Goal: Information Seeking & Learning: Check status

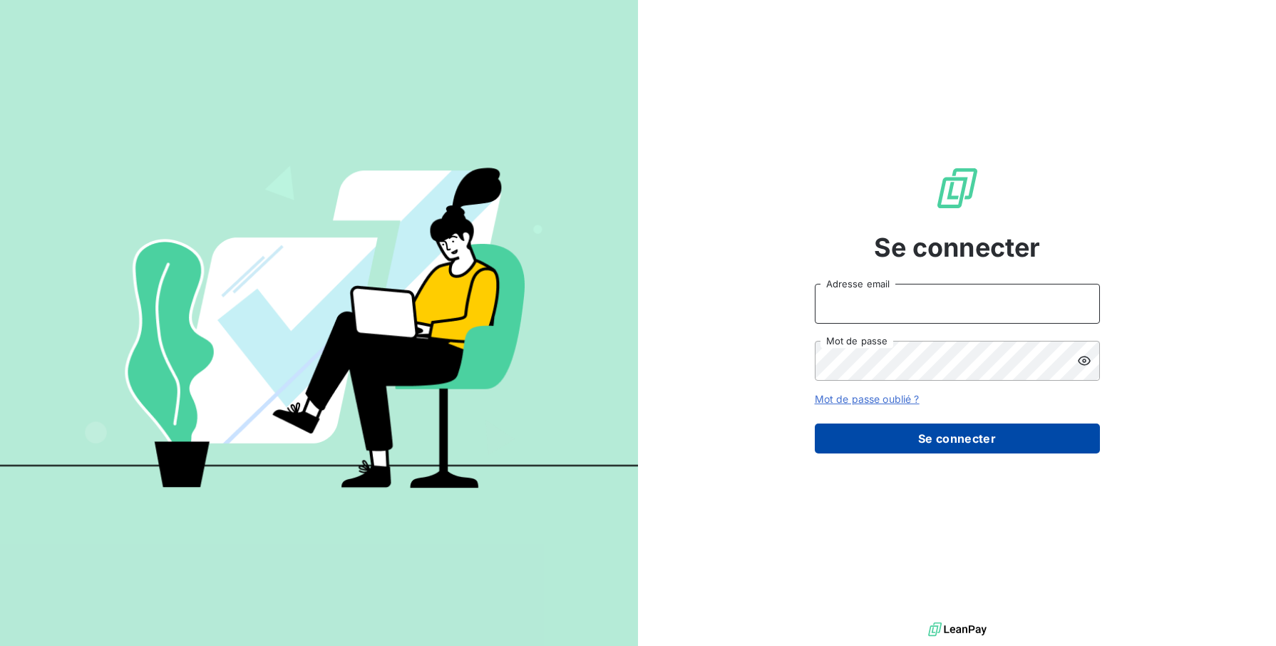
type input "[EMAIL_ADDRESS][DOMAIN_NAME]"
click at [943, 446] on button "Se connecter" at bounding box center [957, 439] width 285 height 30
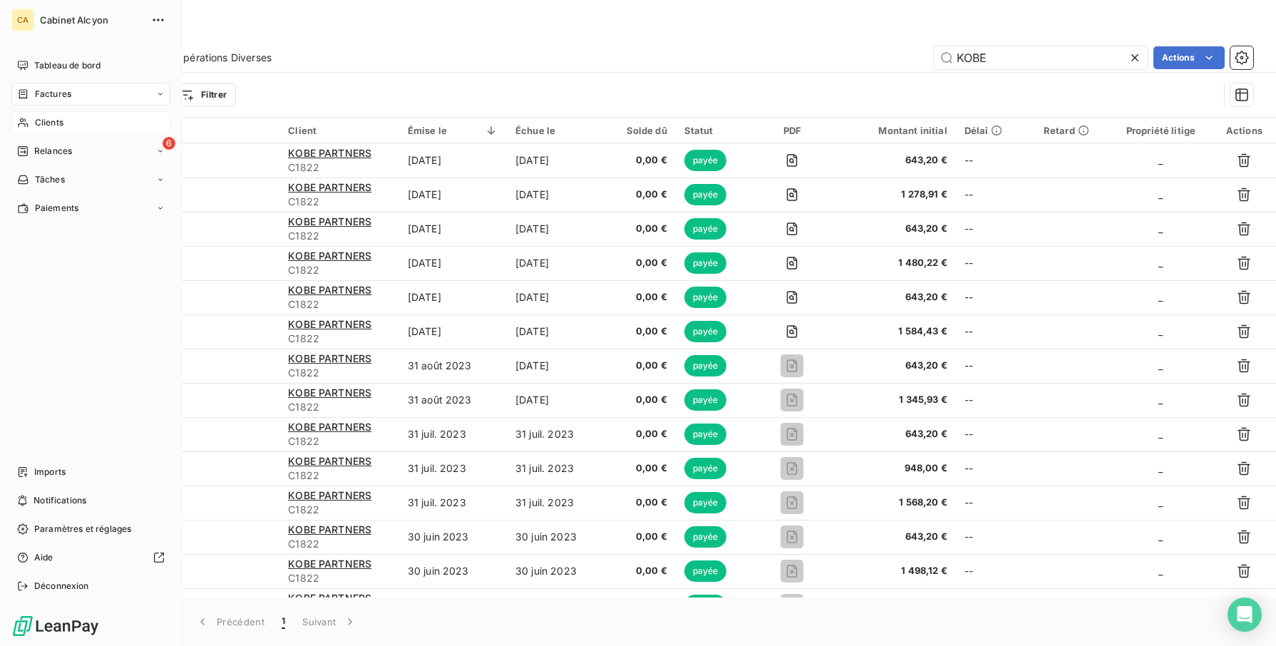
click at [58, 125] on span "Clients" at bounding box center [49, 122] width 29 height 13
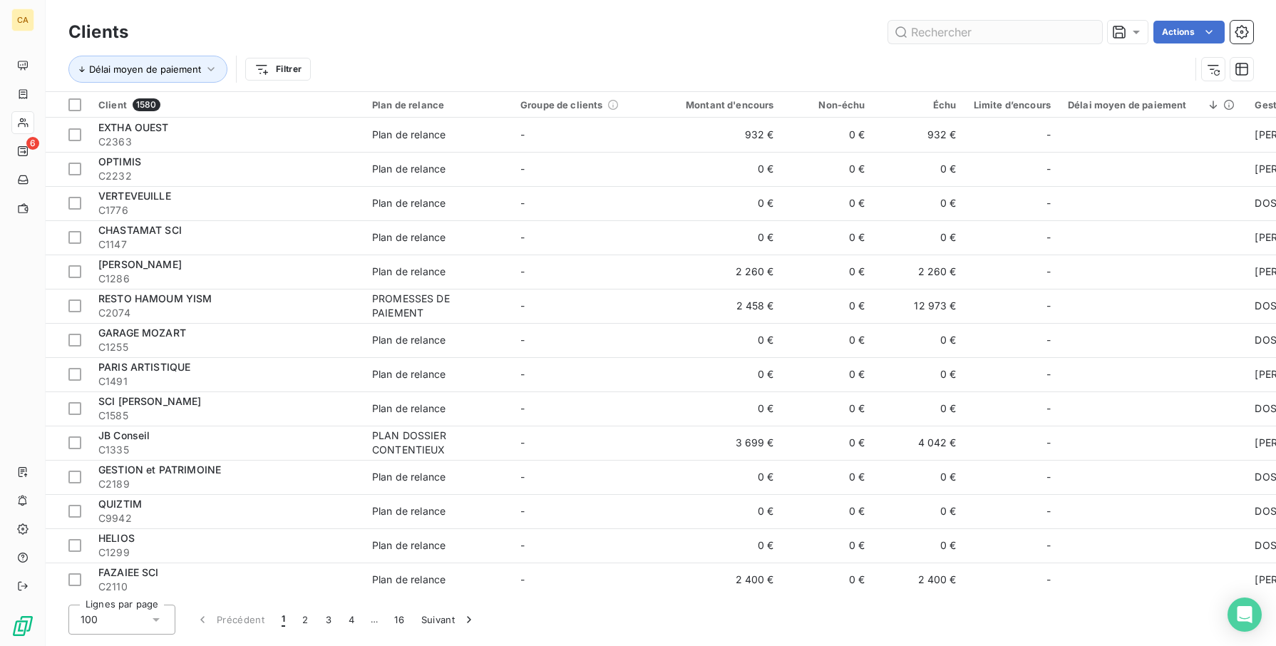
click at [969, 29] on input "text" at bounding box center [995, 32] width 214 height 23
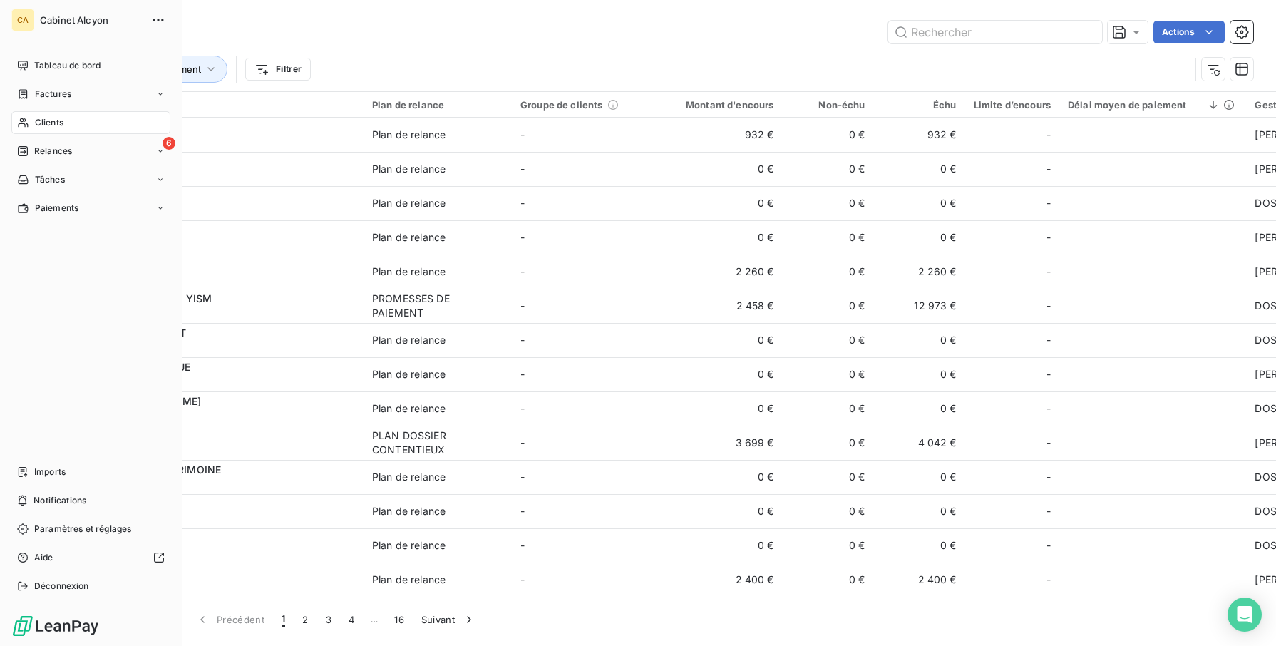
click at [53, 124] on span "Clients" at bounding box center [49, 122] width 29 height 13
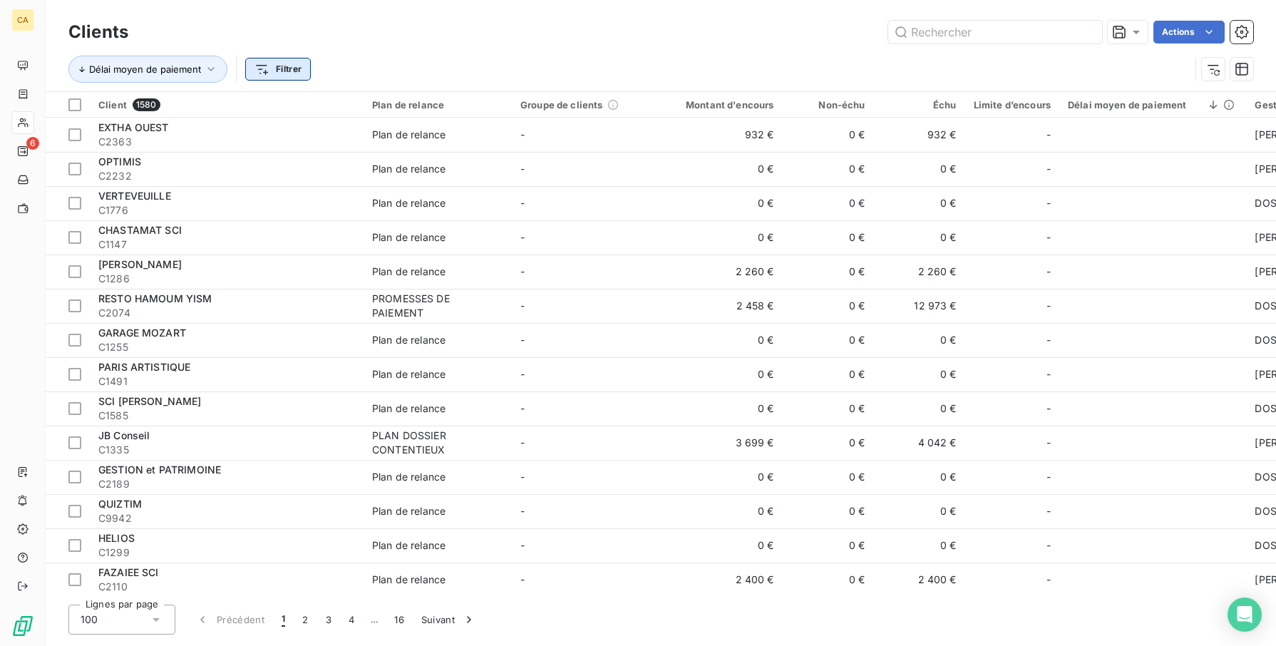
click at [282, 71] on html "CA 6 Clients Actions Délai moyen de paiement Filtrer Client 1580 Plan de relanc…" at bounding box center [638, 323] width 1276 height 646
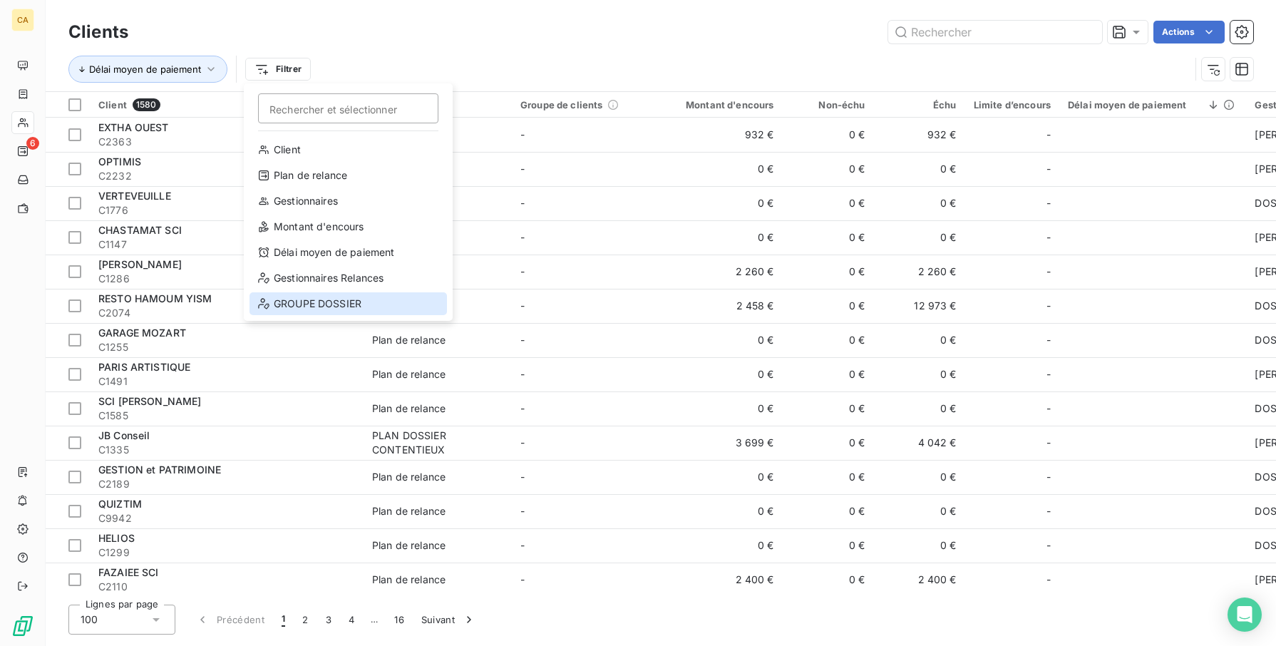
click at [289, 307] on div "GROUPE DOSSIER" at bounding box center [349, 303] width 198 height 23
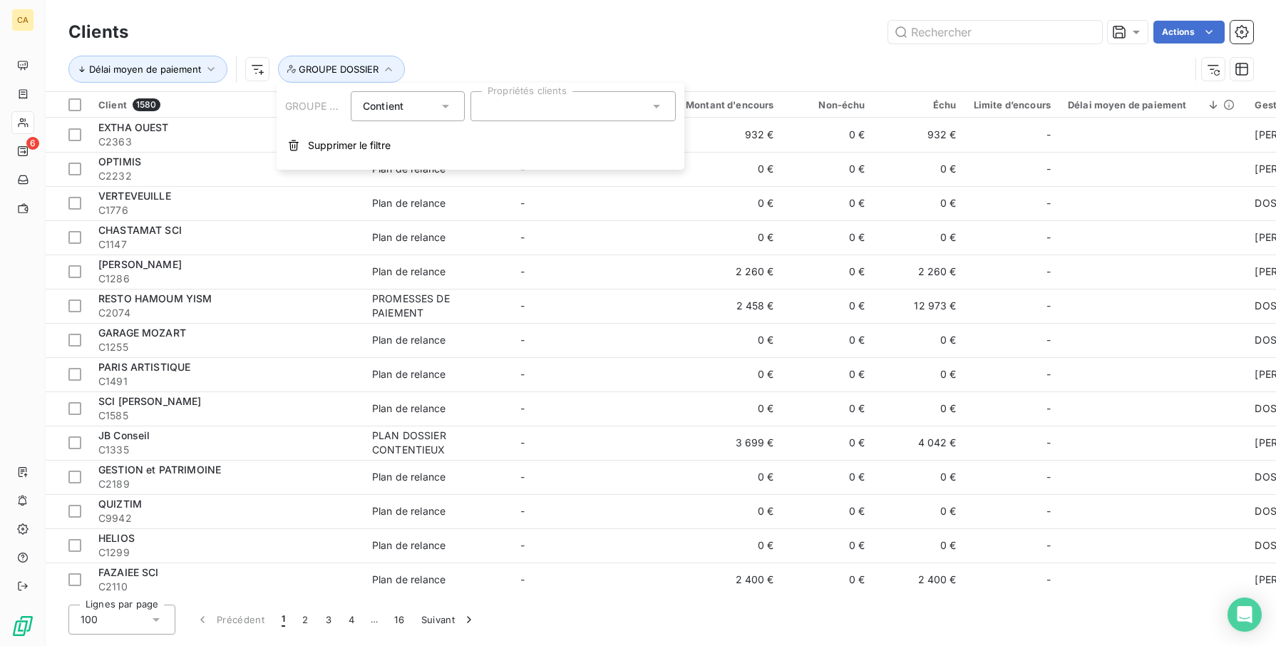
click at [511, 108] on div at bounding box center [573, 106] width 205 height 30
type input "anicet"
click at [487, 142] on div at bounding box center [488, 141] width 13 height 13
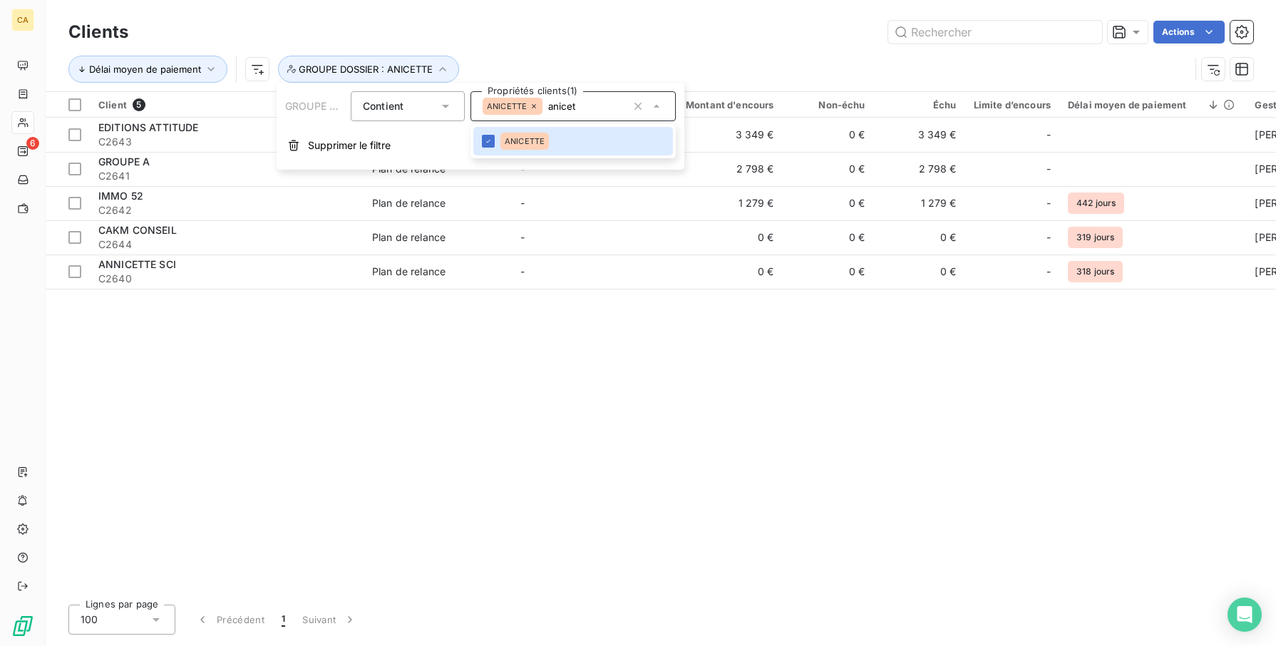
click at [441, 388] on div "Client 5 Plan de relance Groupe de clients Montant d'encours Non-échu Échu Limi…" at bounding box center [661, 342] width 1231 height 501
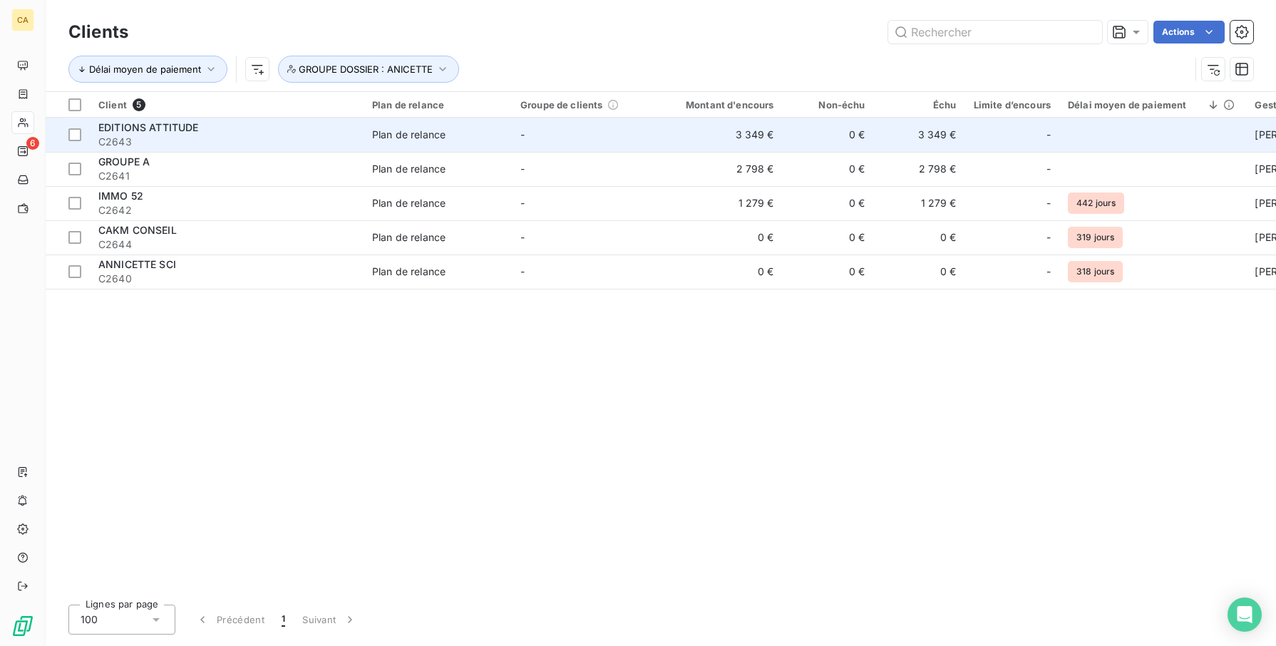
click at [165, 126] on span "EDITIONS ATTITUDE" at bounding box center [148, 127] width 101 height 12
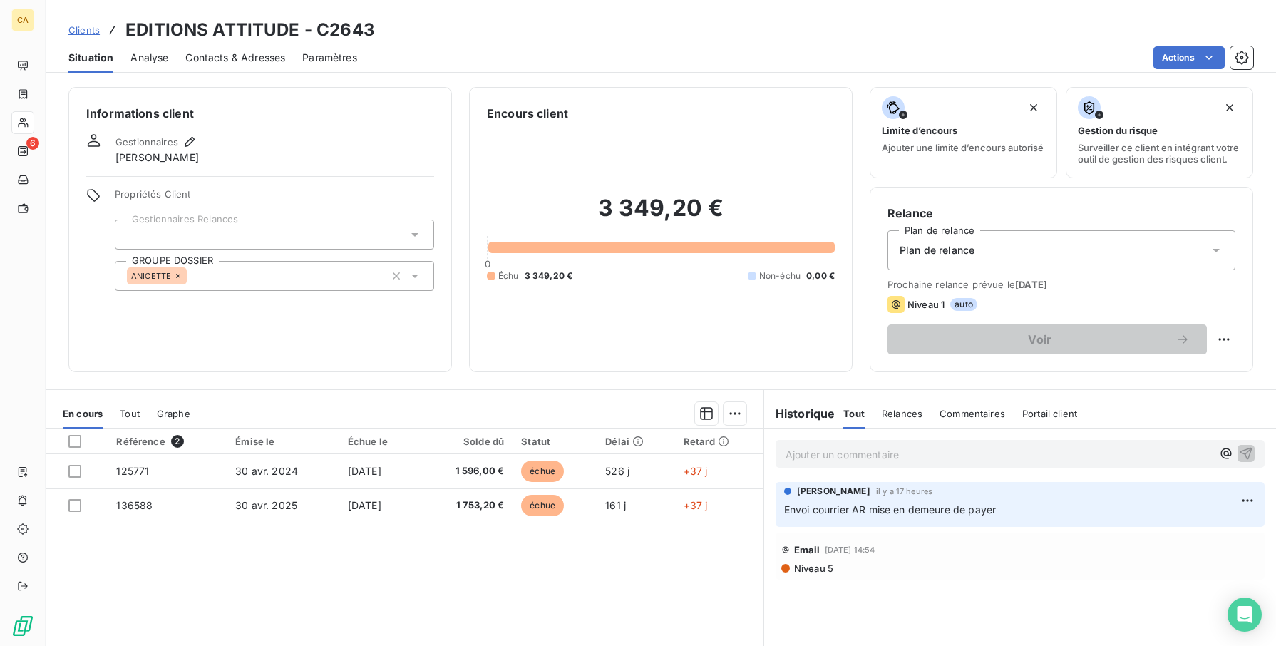
click at [85, 33] on span "Clients" at bounding box center [83, 29] width 31 height 11
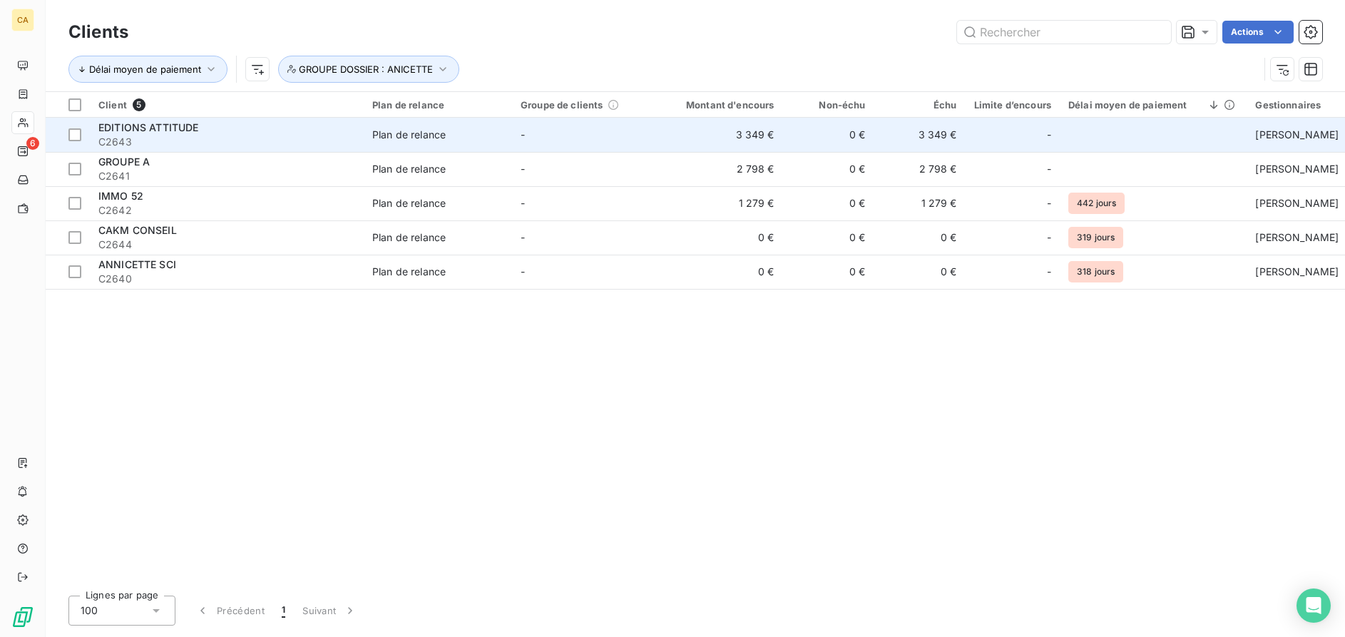
click at [161, 133] on div "EDITIONS ATTITUDE" at bounding box center [226, 128] width 257 height 14
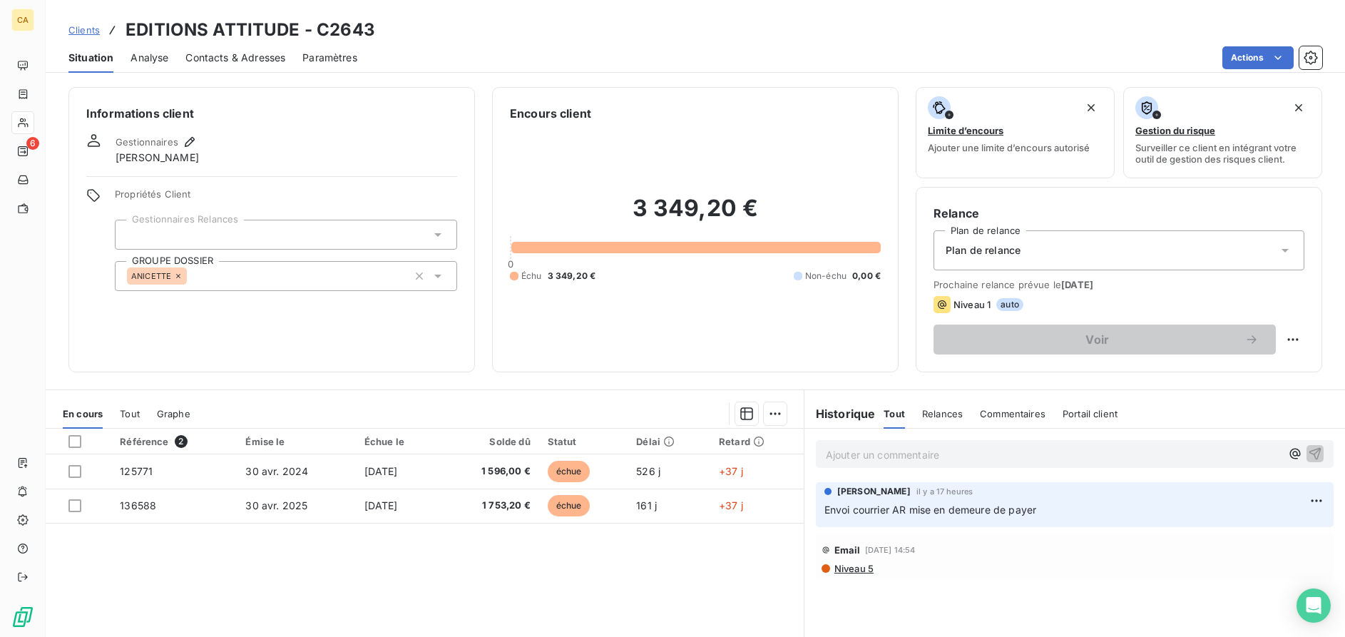
click at [84, 34] on span "Clients" at bounding box center [83, 29] width 31 height 11
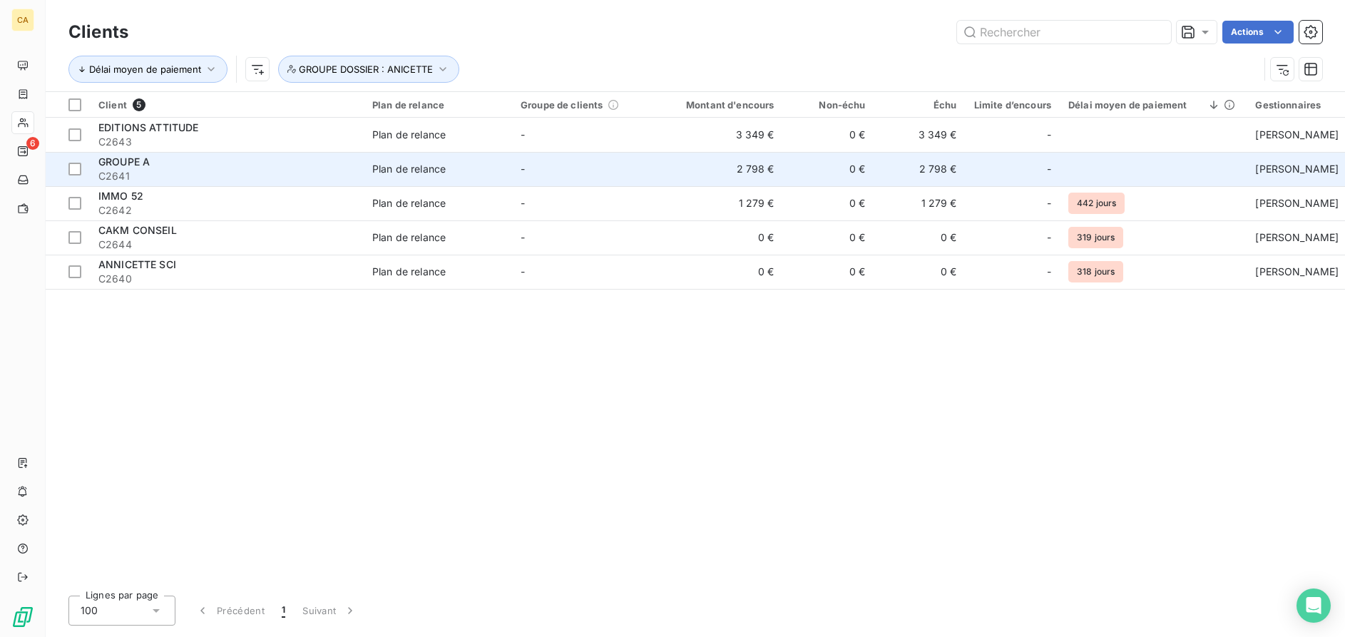
click at [133, 165] on span "GROUPE A" at bounding box center [123, 161] width 51 height 12
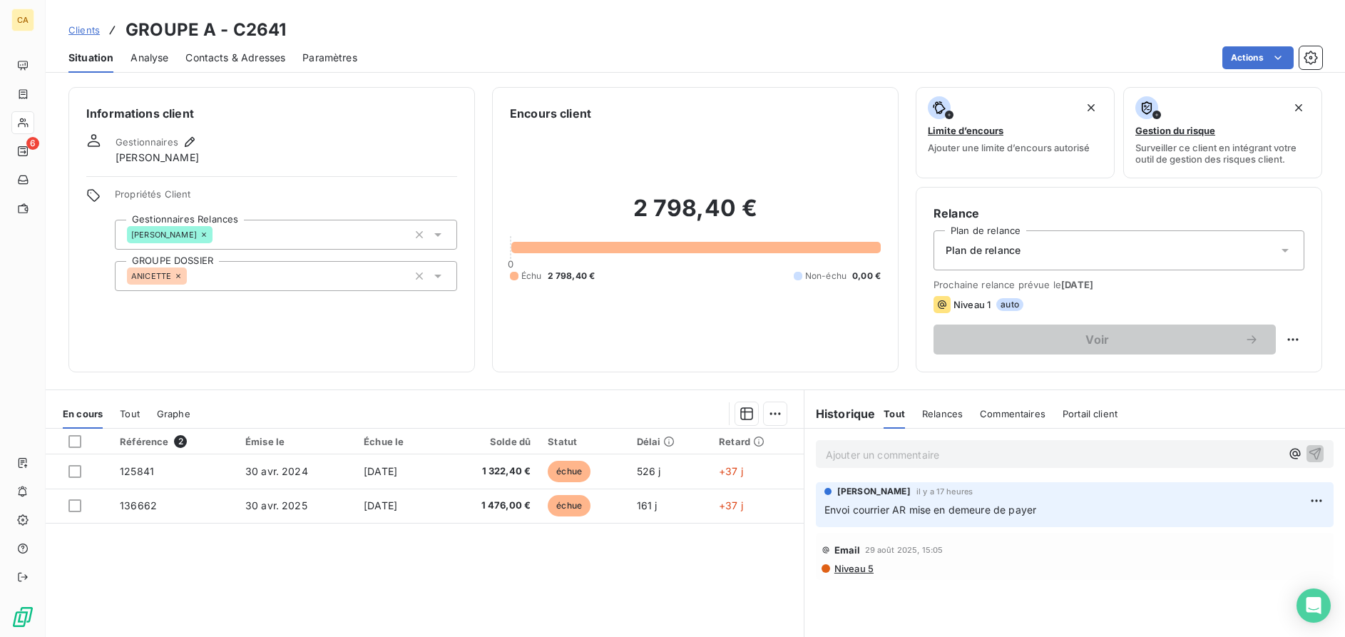
click at [94, 27] on span "Clients" at bounding box center [83, 29] width 31 height 11
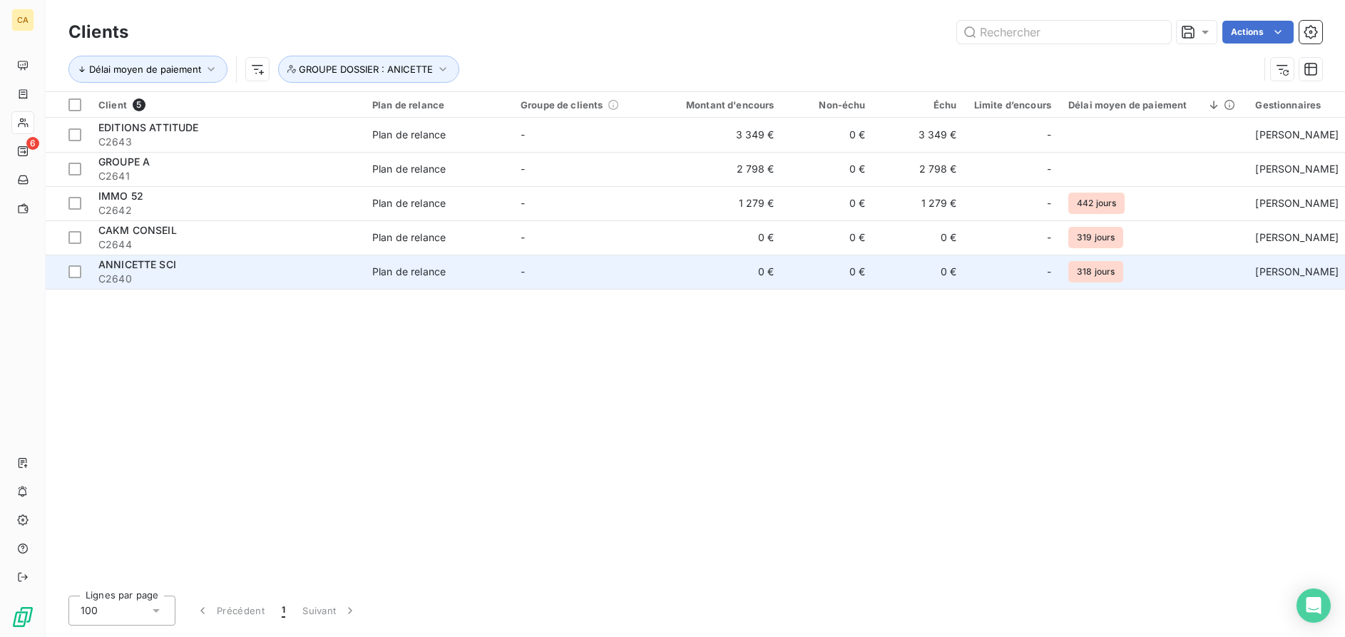
click at [141, 264] on span "ANNICETTE SCI" at bounding box center [137, 264] width 78 height 12
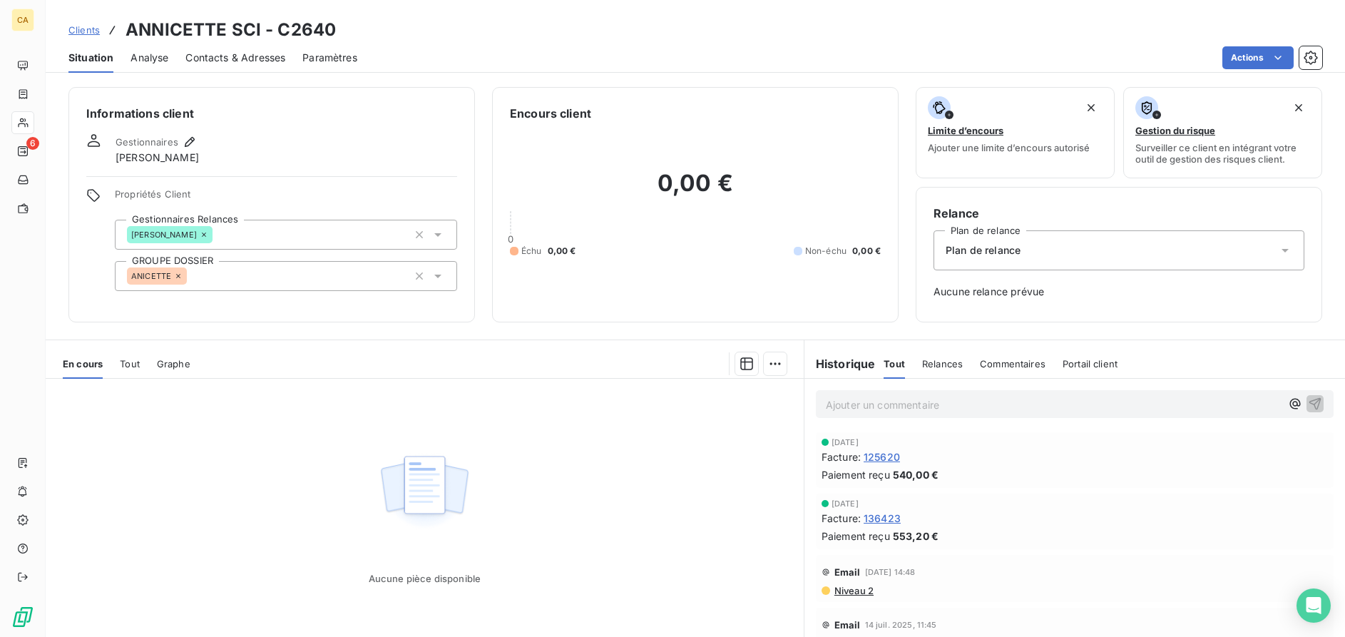
click at [83, 29] on span "Clients" at bounding box center [83, 29] width 31 height 11
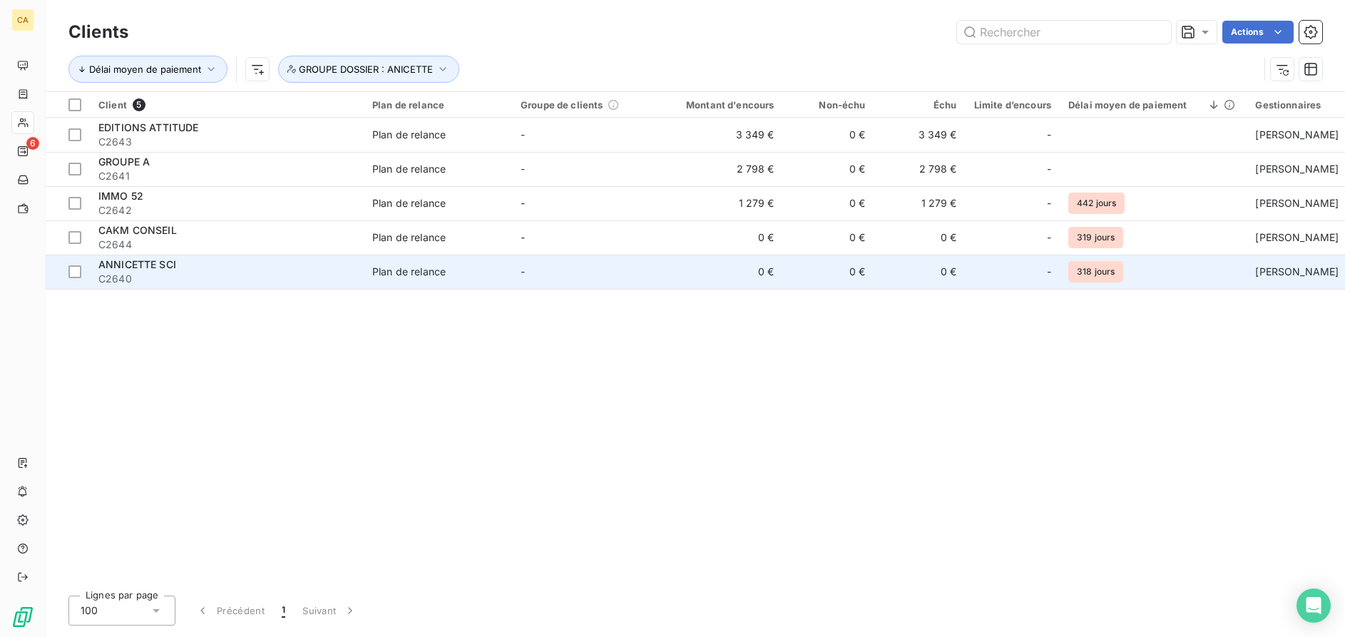
click at [169, 265] on span "ANNICETTE SCI" at bounding box center [137, 264] width 78 height 12
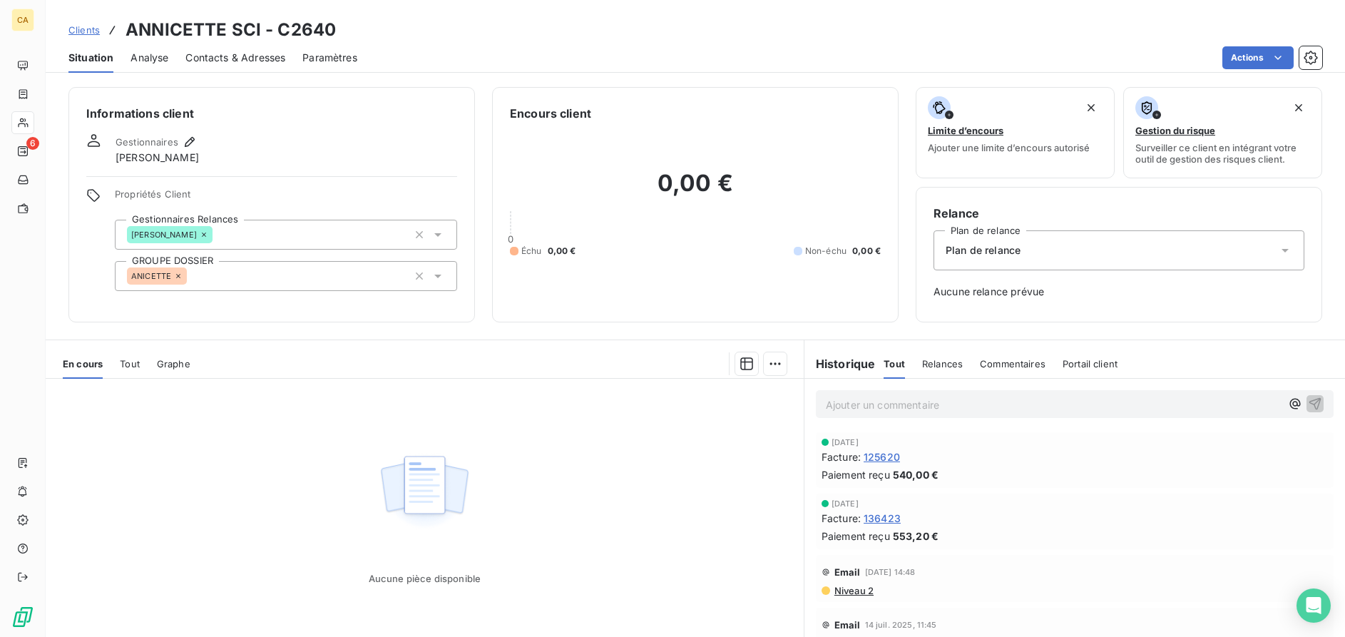
click at [83, 32] on span "Clients" at bounding box center [83, 29] width 31 height 11
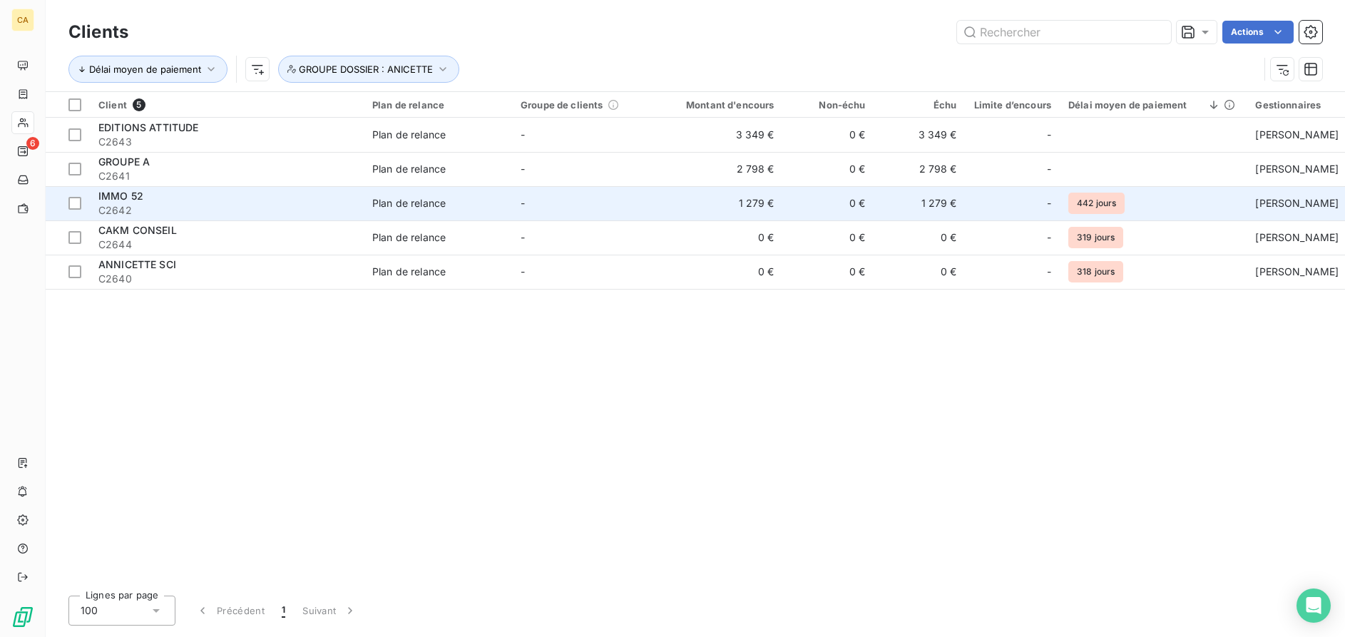
click at [114, 194] on span "IMMO 52" at bounding box center [120, 196] width 45 height 12
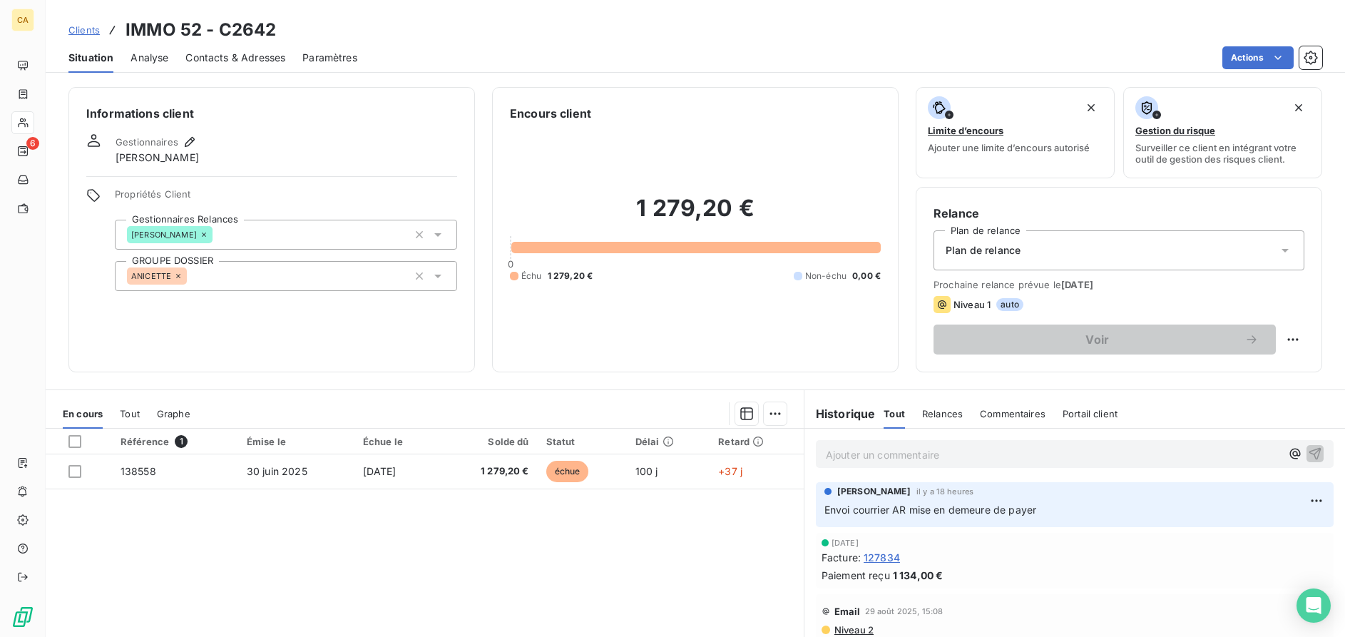
click at [85, 31] on span "Clients" at bounding box center [83, 29] width 31 height 11
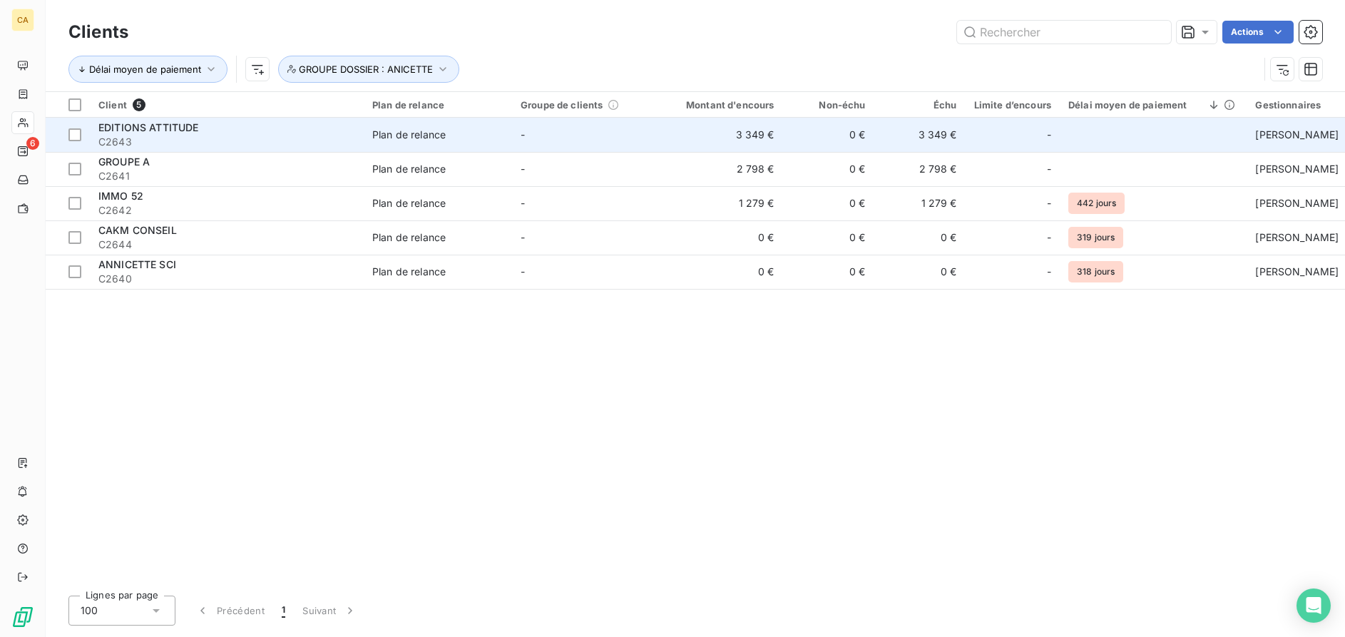
click at [115, 127] on span "EDITIONS ATTITUDE" at bounding box center [148, 127] width 101 height 12
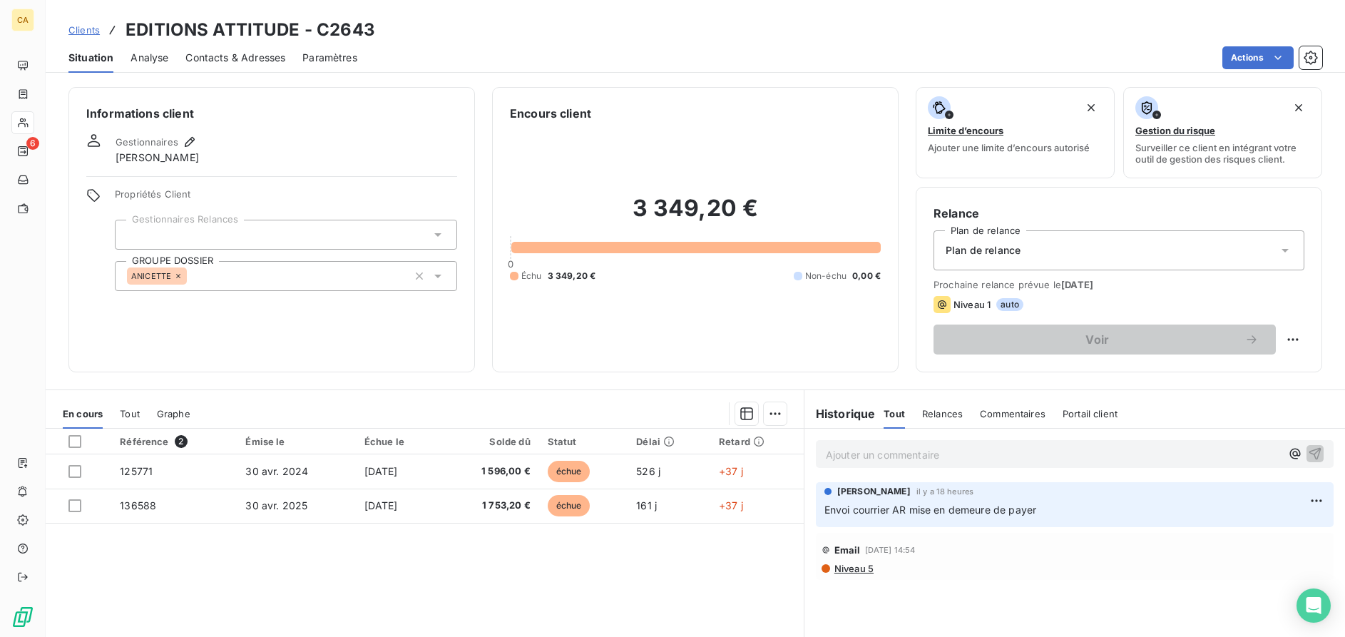
click at [93, 26] on span "Clients" at bounding box center [83, 29] width 31 height 11
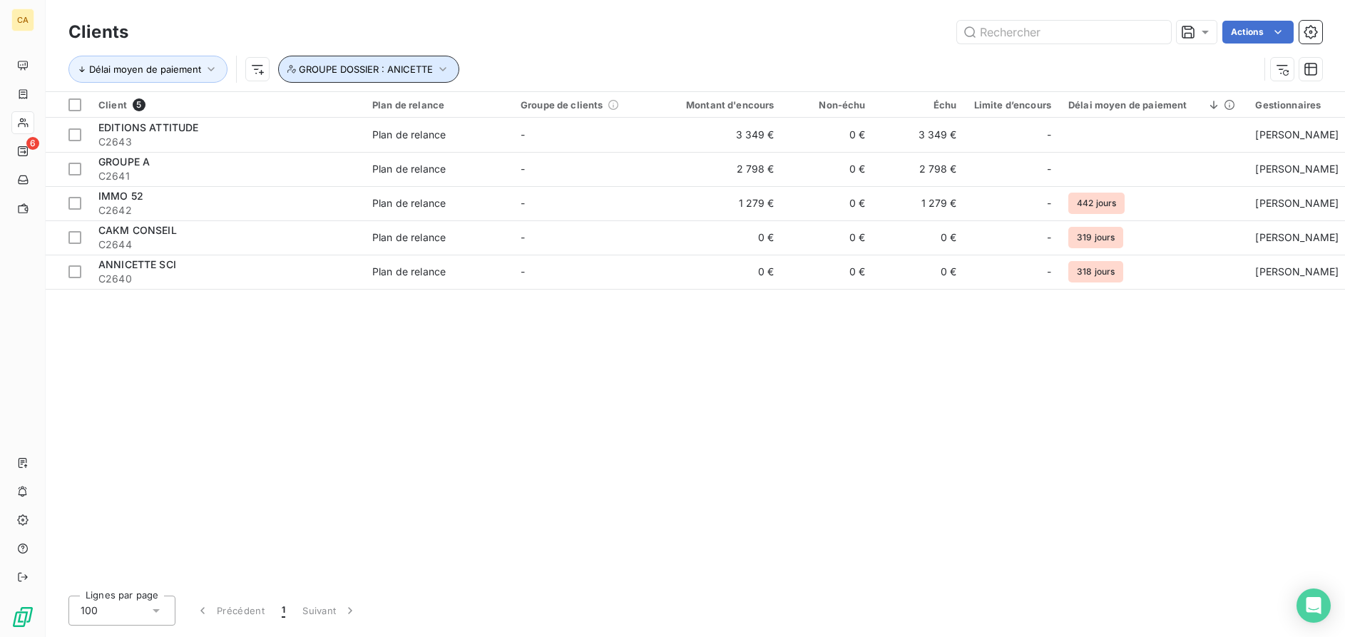
click at [439, 71] on icon "button" at bounding box center [443, 69] width 14 height 14
drag, startPoint x: 762, startPoint y: 426, endPoint x: 655, endPoint y: 406, distance: 108.0
click at [759, 421] on div "Client 5 Plan de relance Groupe de clients Montant d'encours Non-échu Échu Limi…" at bounding box center [695, 338] width 1299 height 492
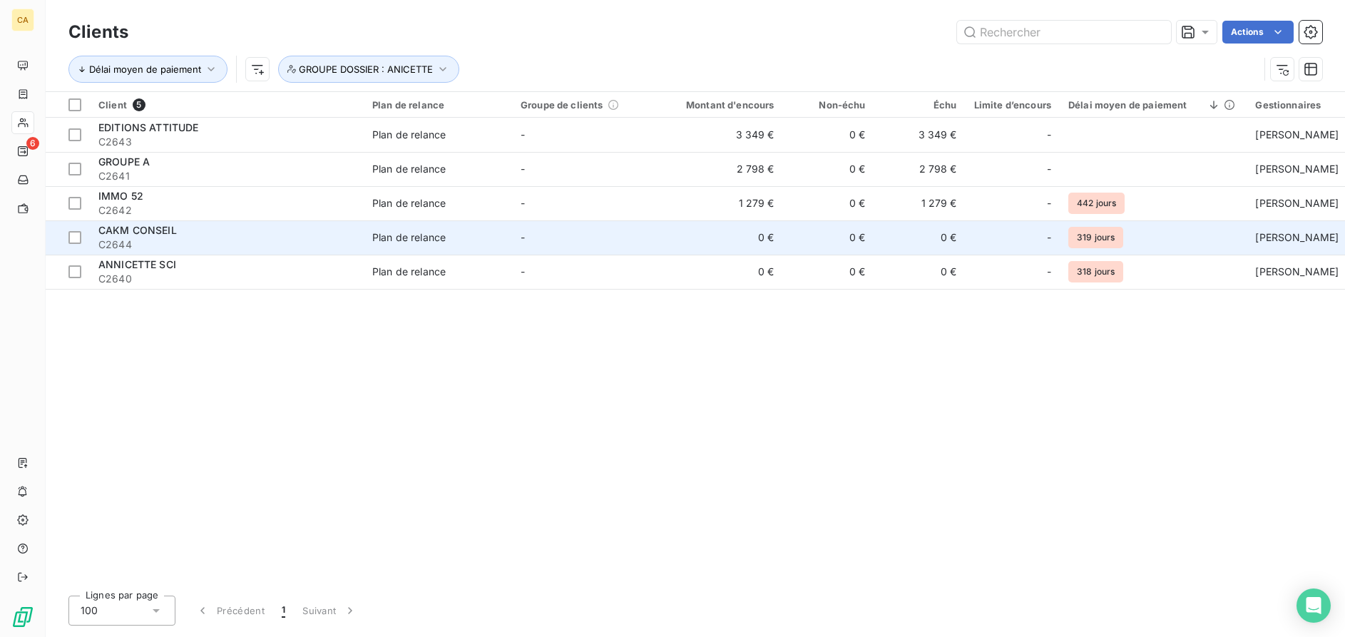
click at [170, 234] on span "CAKM CONSEIL" at bounding box center [137, 230] width 78 height 12
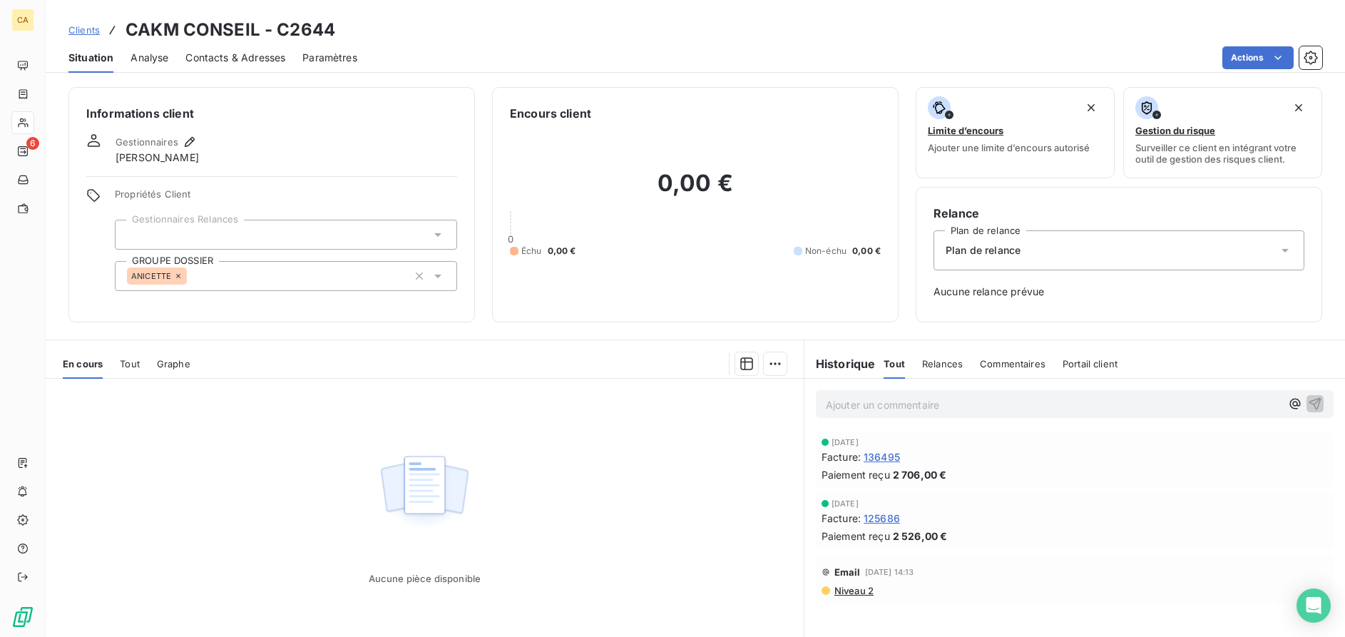
click at [85, 29] on span "Clients" at bounding box center [83, 29] width 31 height 11
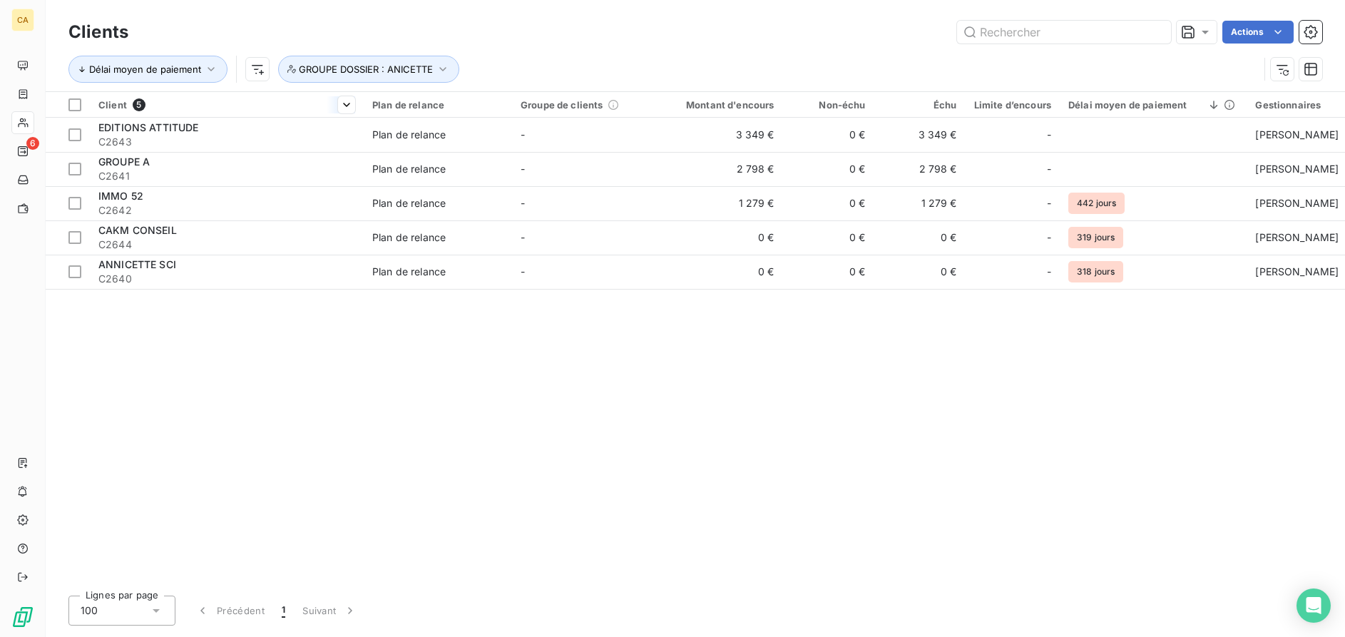
click at [245, 117] on div at bounding box center [227, 117] width 274 height 1
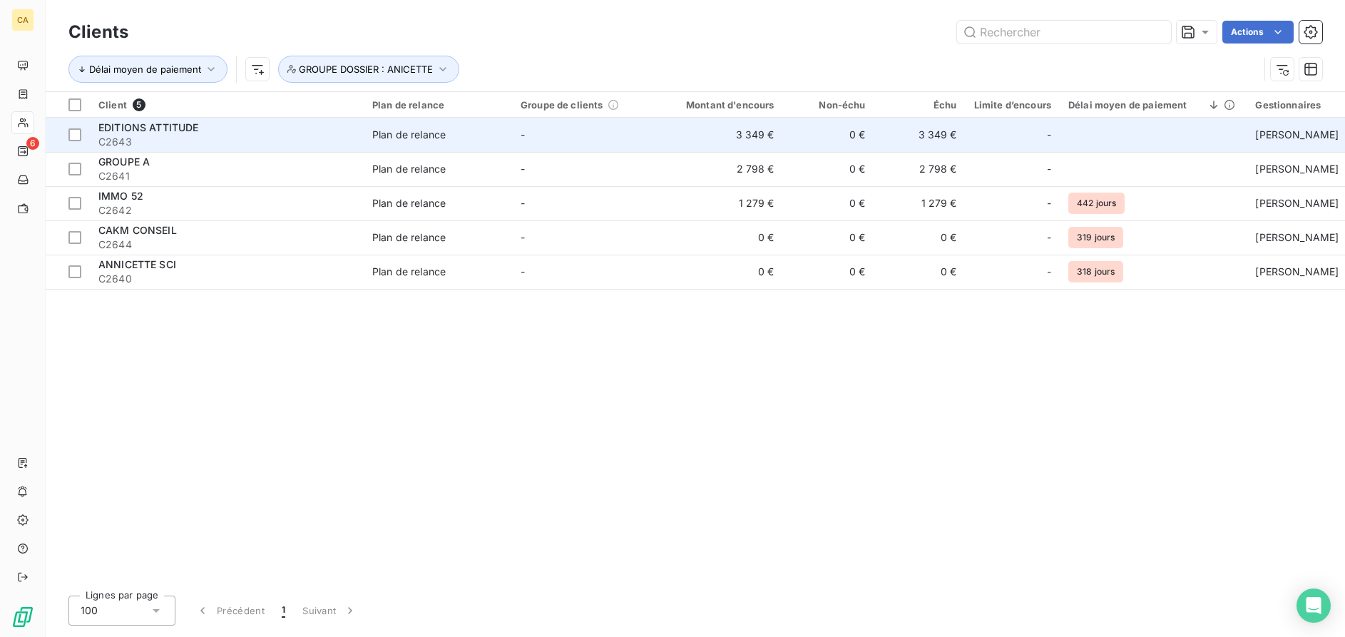
click at [212, 124] on div "EDITIONS ATTITUDE" at bounding box center [226, 128] width 257 height 14
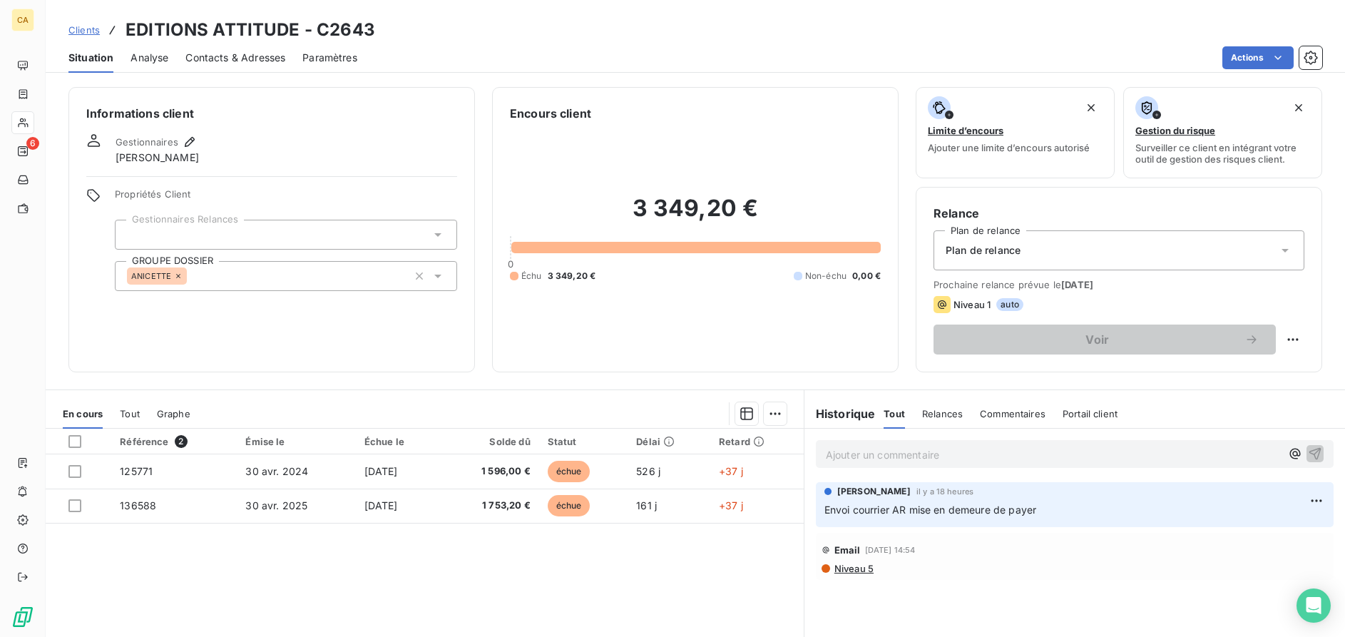
click at [70, 29] on span "Clients" at bounding box center [83, 29] width 31 height 11
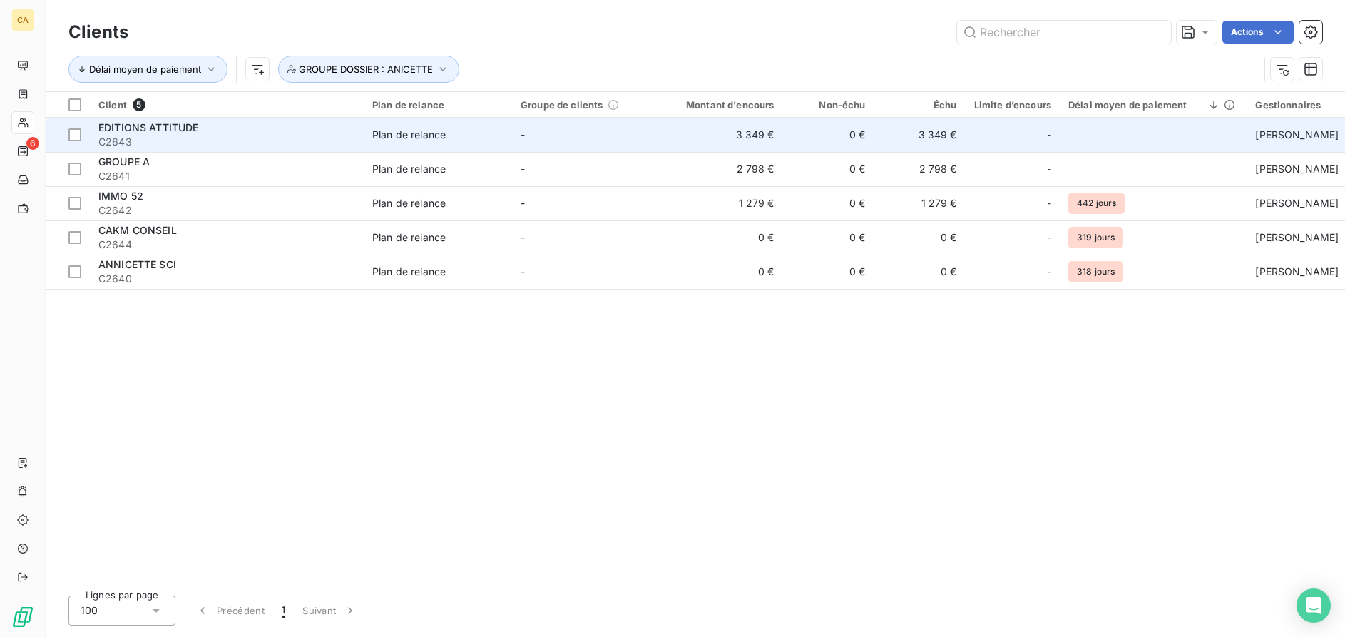
click at [194, 124] on span "EDITIONS ATTITUDE" at bounding box center [148, 127] width 101 height 12
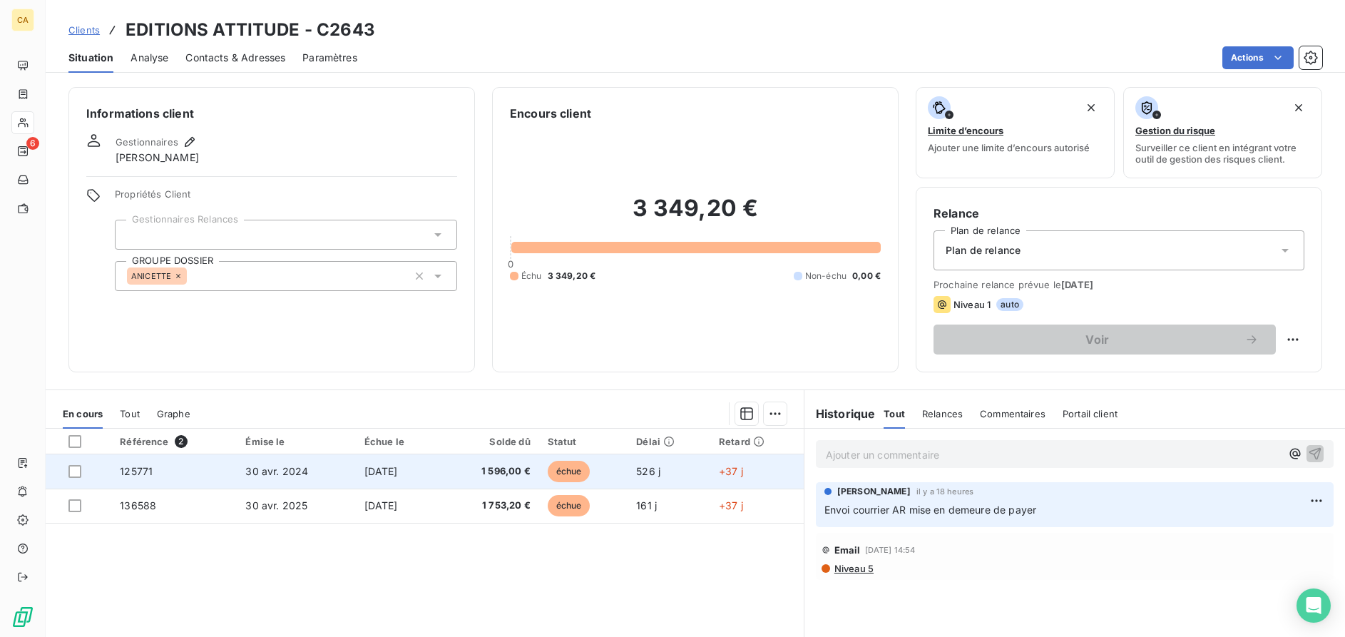
click at [180, 469] on td "125771" at bounding box center [173, 471] width 125 height 34
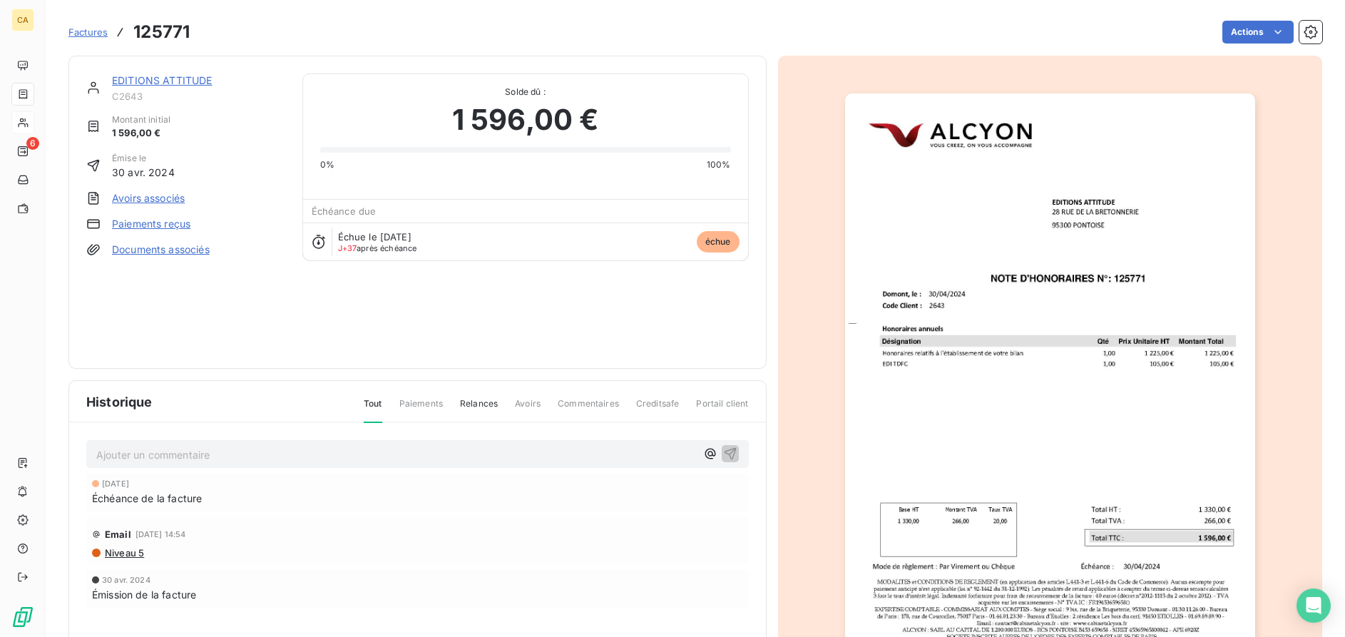
click at [995, 217] on img "button" at bounding box center [1050, 383] width 410 height 580
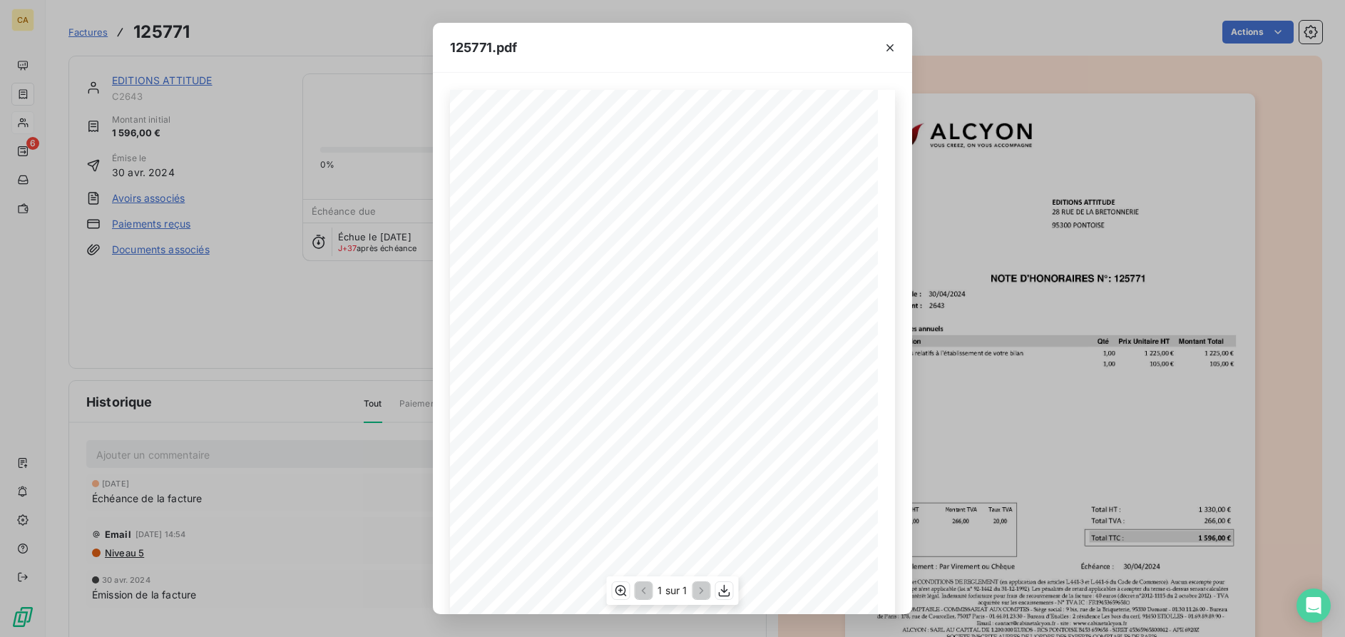
scroll to position [98, 0]
click at [724, 593] on icon "button" at bounding box center [724, 590] width 14 height 14
click at [887, 49] on icon "button" at bounding box center [890, 48] width 14 height 14
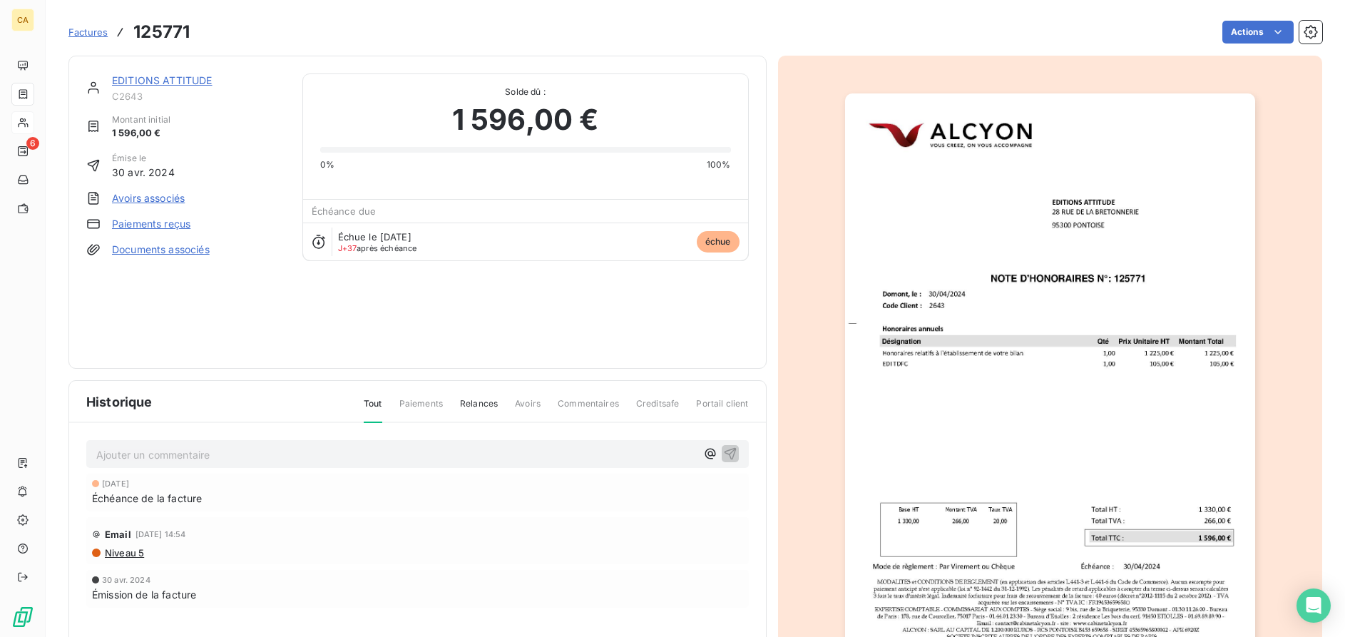
click at [74, 30] on span "Factures" at bounding box center [87, 31] width 39 height 11
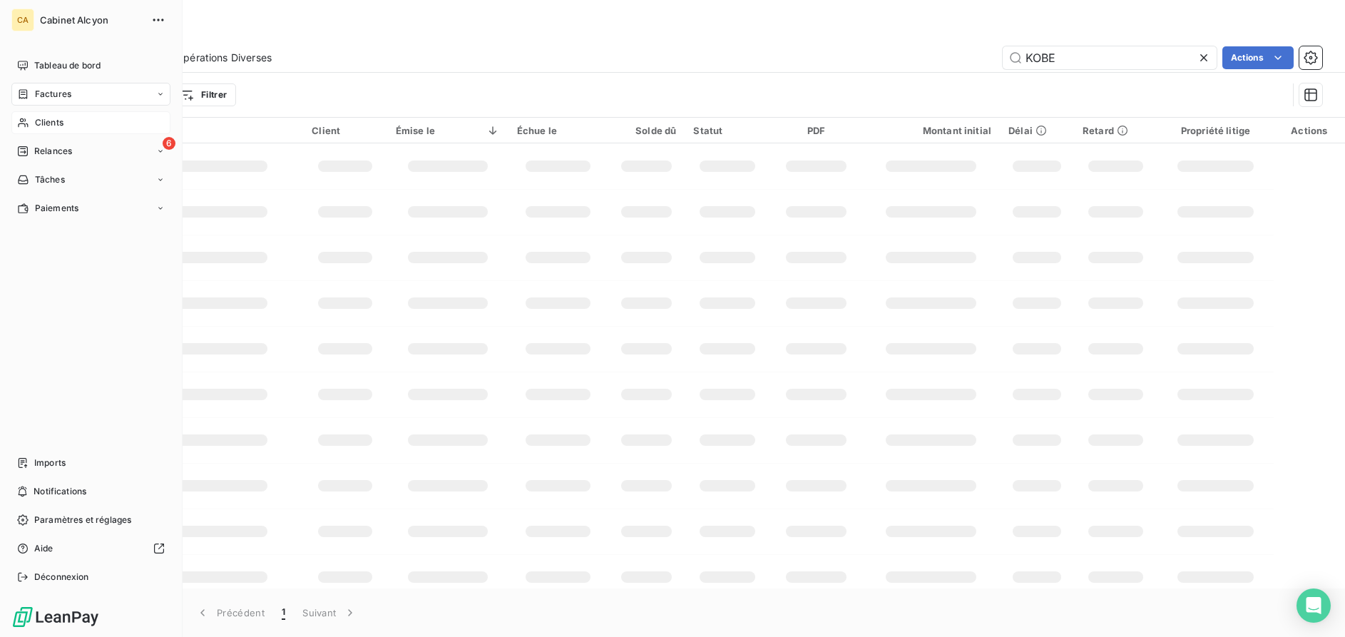
click at [34, 123] on div "Clients" at bounding box center [90, 122] width 159 height 23
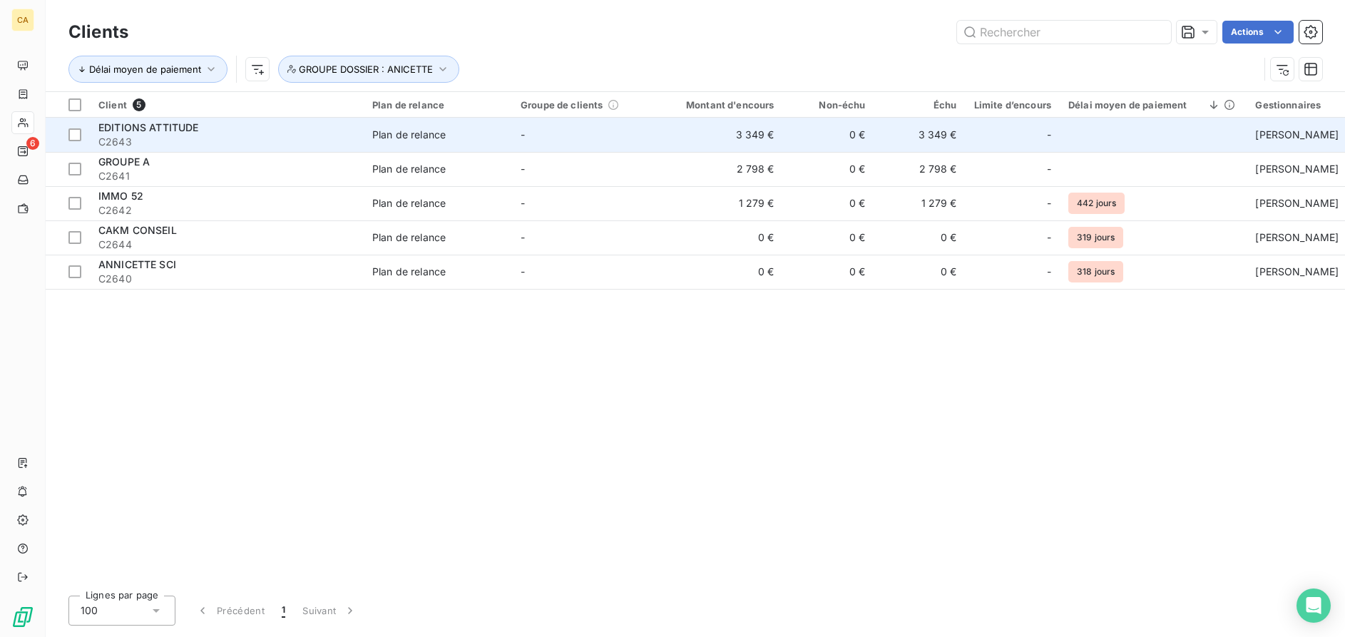
click at [249, 130] on div "EDITIONS ATTITUDE" at bounding box center [226, 128] width 257 height 14
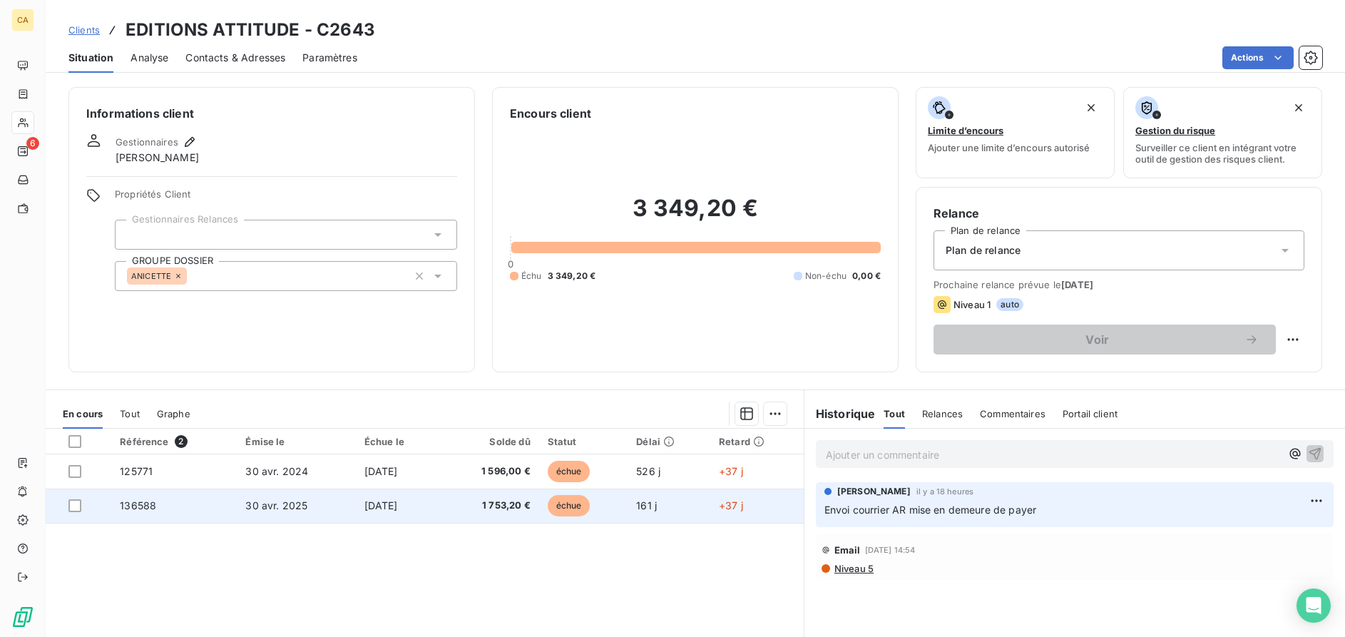
click at [274, 508] on span "30 avr. 2025" at bounding box center [276, 505] width 62 height 12
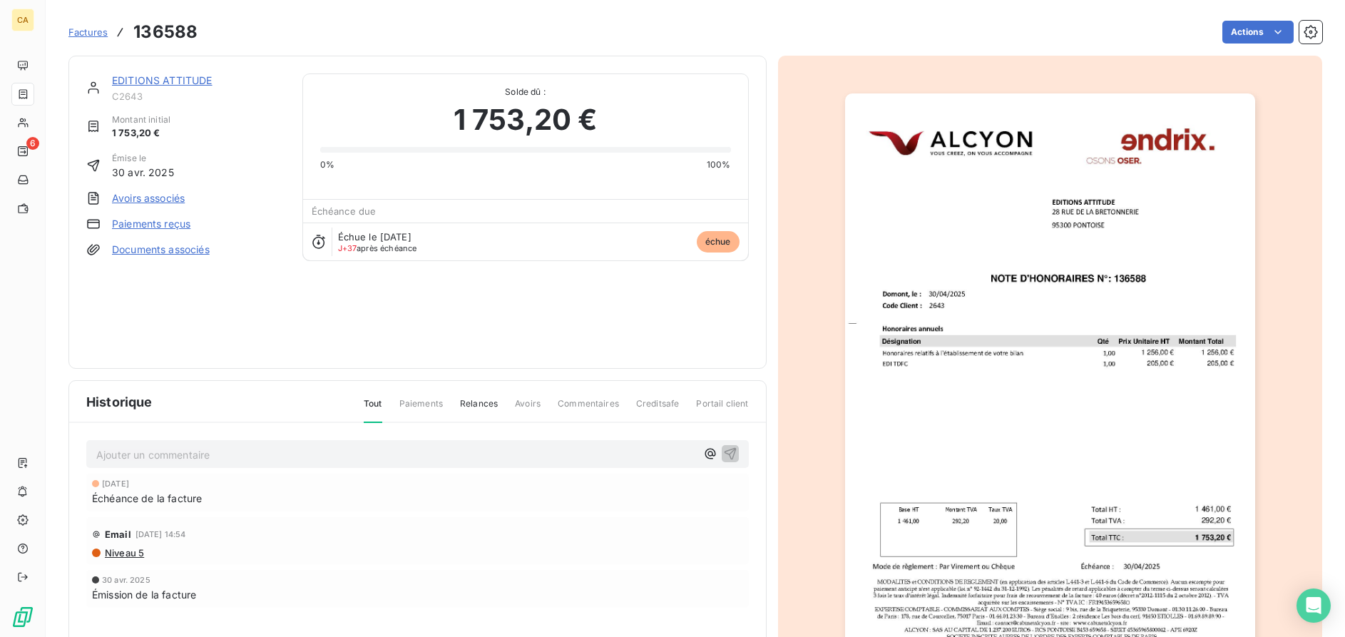
click at [1170, 136] on img "button" at bounding box center [1050, 383] width 410 height 580
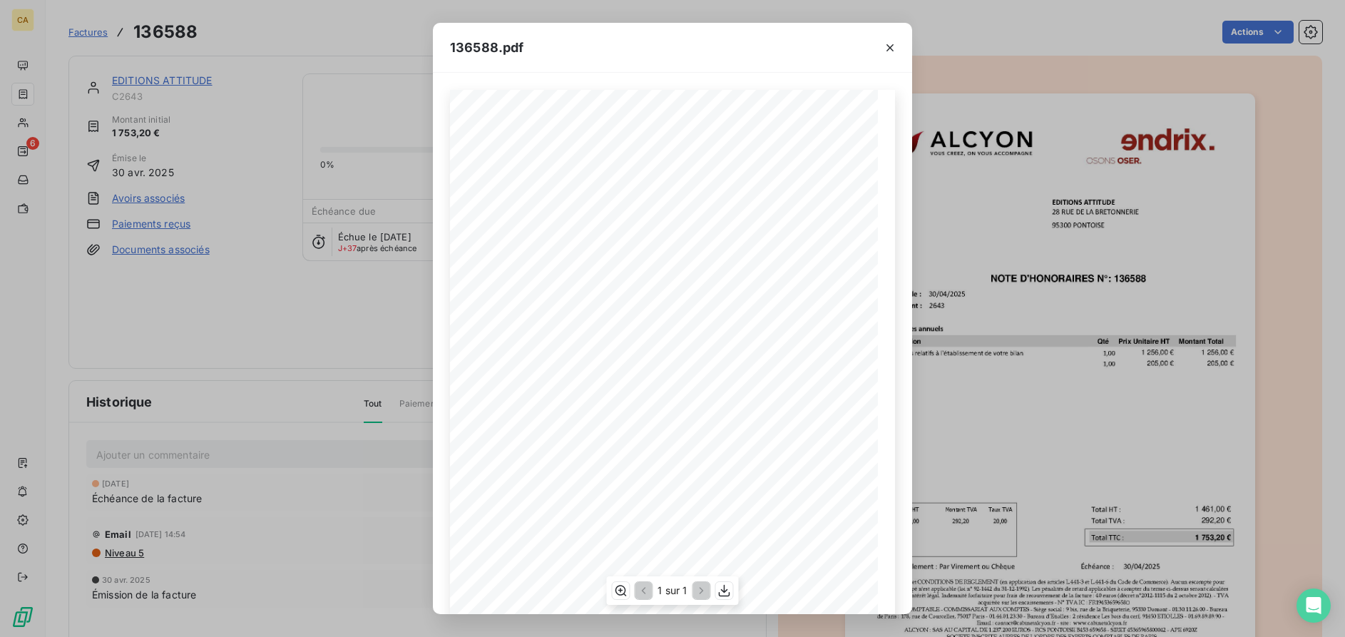
scroll to position [98, 0]
click at [726, 589] on icon "button" at bounding box center [724, 590] width 14 height 14
click at [893, 46] on icon "button" at bounding box center [890, 48] width 14 height 14
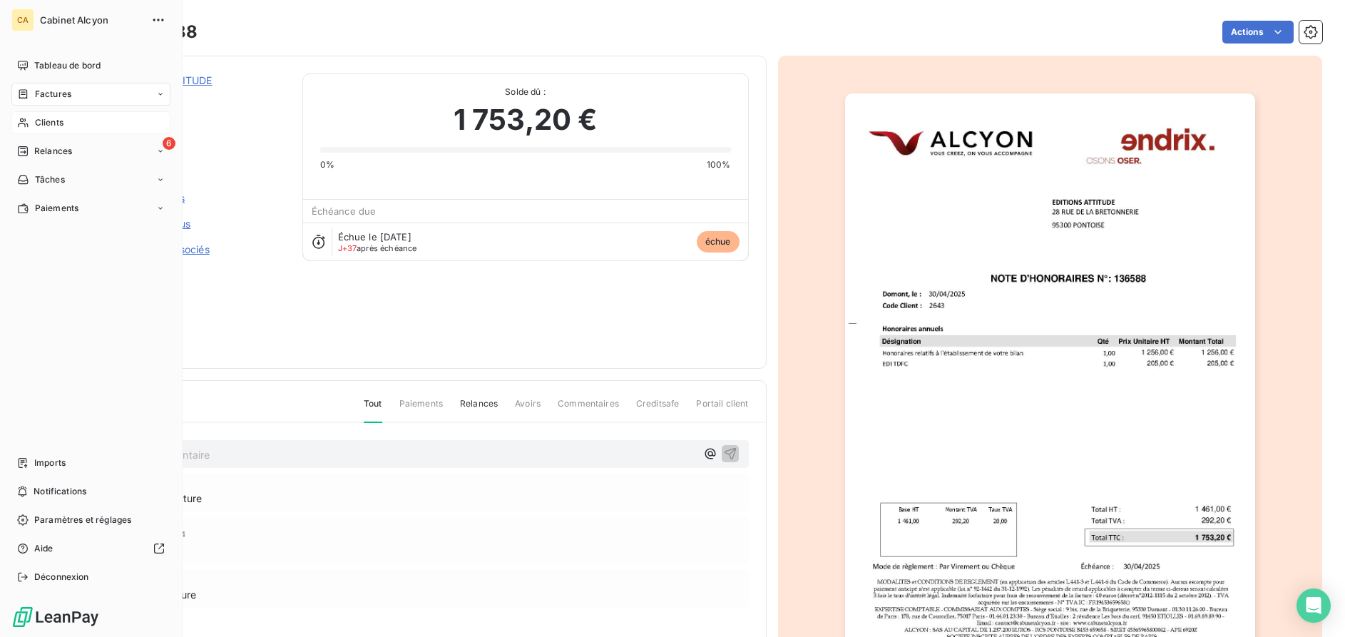
click at [41, 123] on span "Clients" at bounding box center [49, 122] width 29 height 13
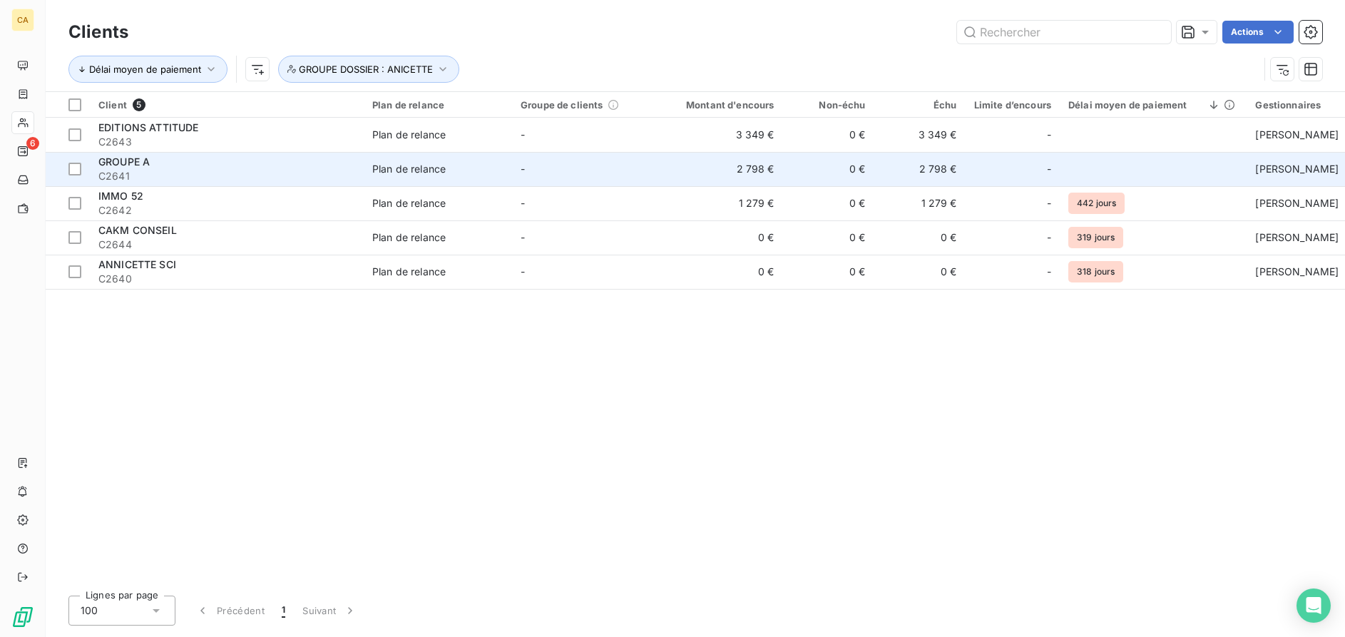
click at [170, 168] on div "GROUPE A" at bounding box center [226, 162] width 257 height 14
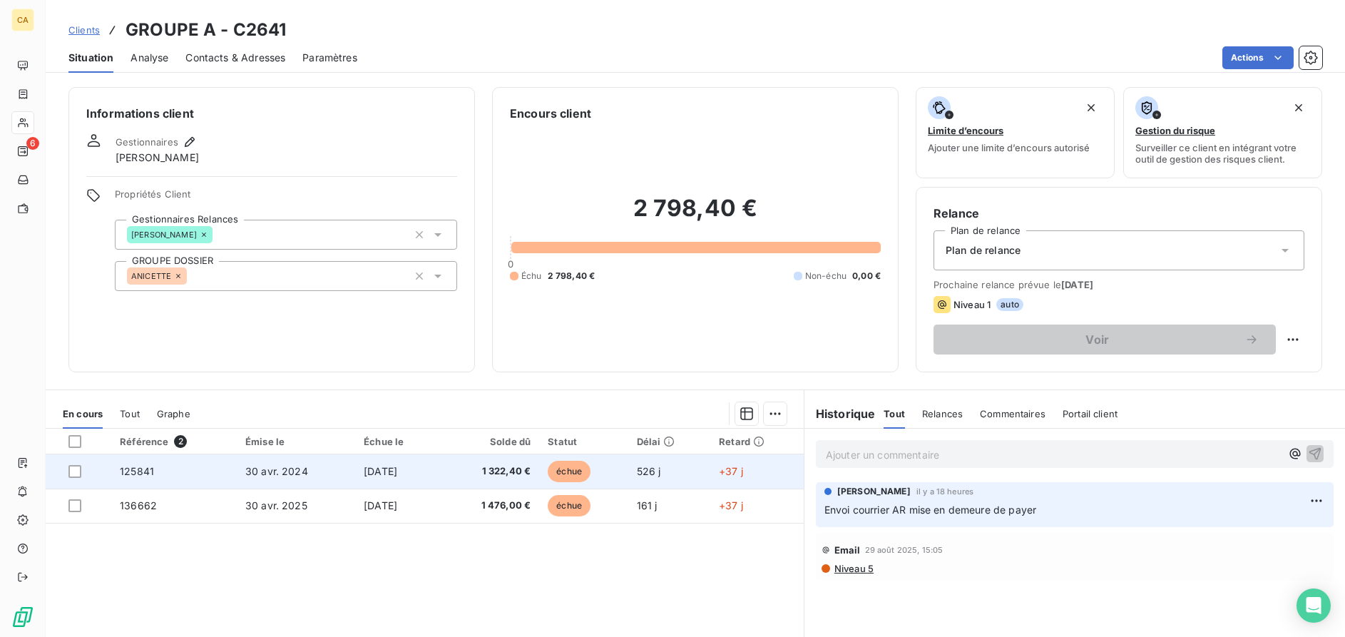
click at [188, 474] on td "125841" at bounding box center [173, 471] width 125 height 34
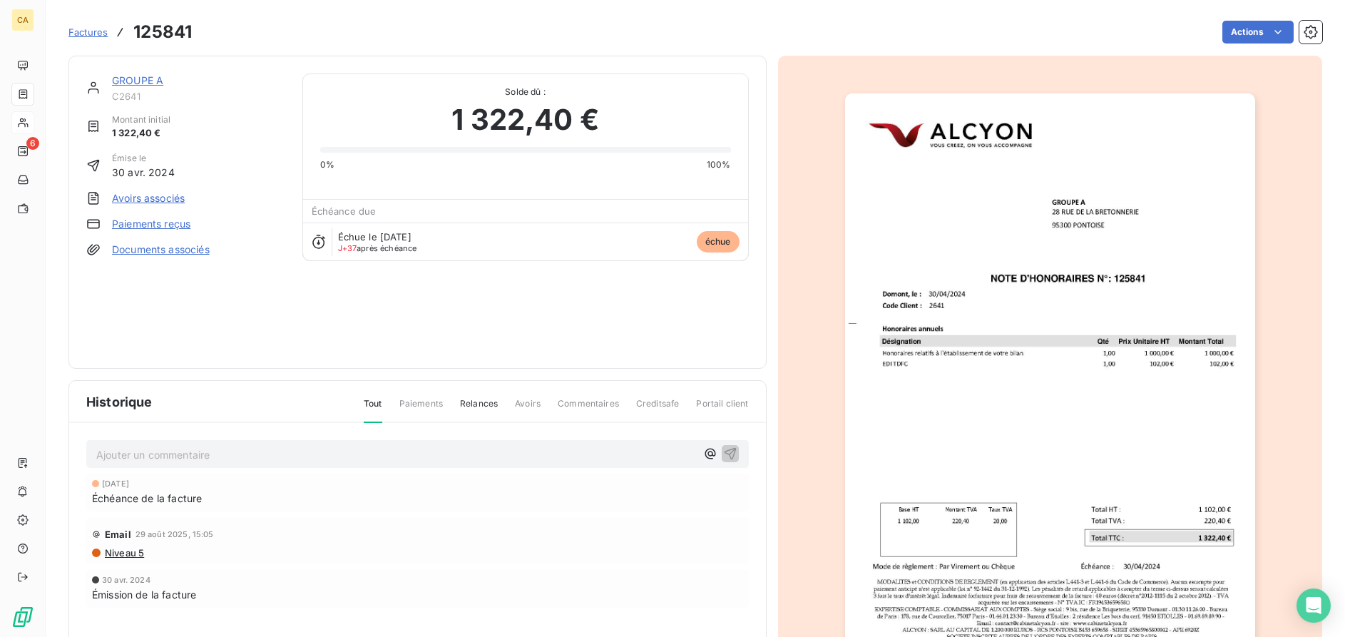
click at [1127, 199] on img "button" at bounding box center [1050, 383] width 410 height 580
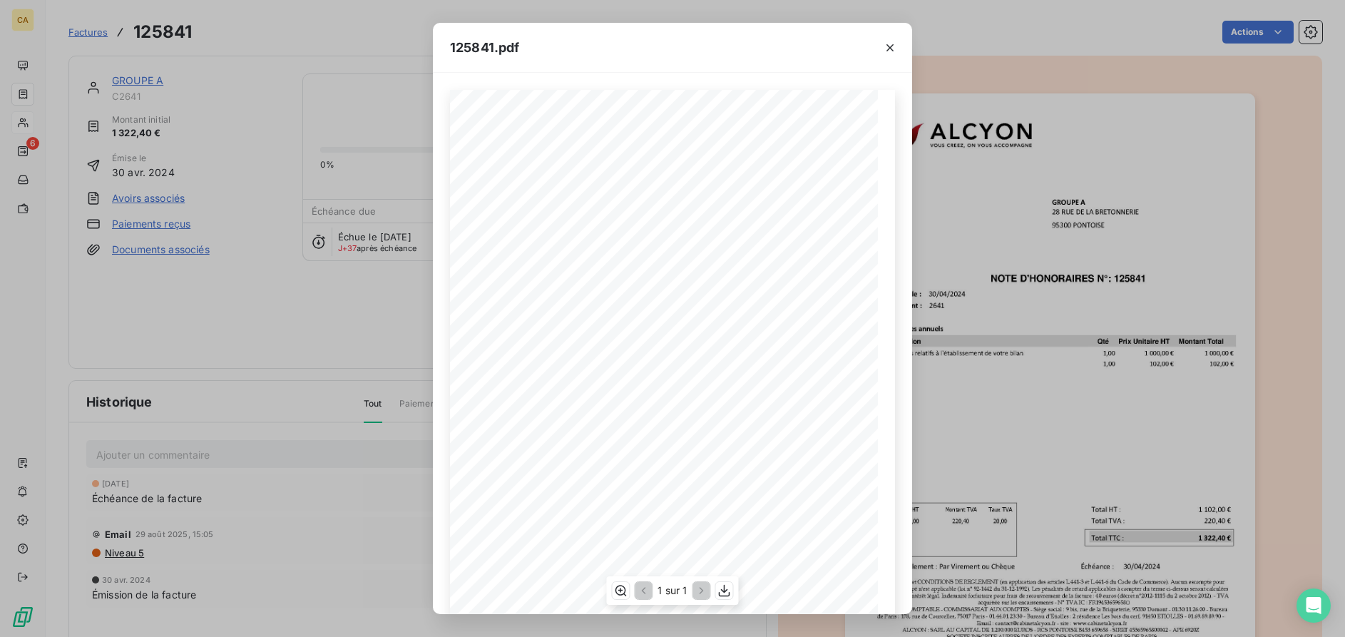
scroll to position [98, 0]
click at [724, 589] on icon "button" at bounding box center [724, 591] width 11 height 12
click at [893, 51] on icon "button" at bounding box center [890, 48] width 14 height 14
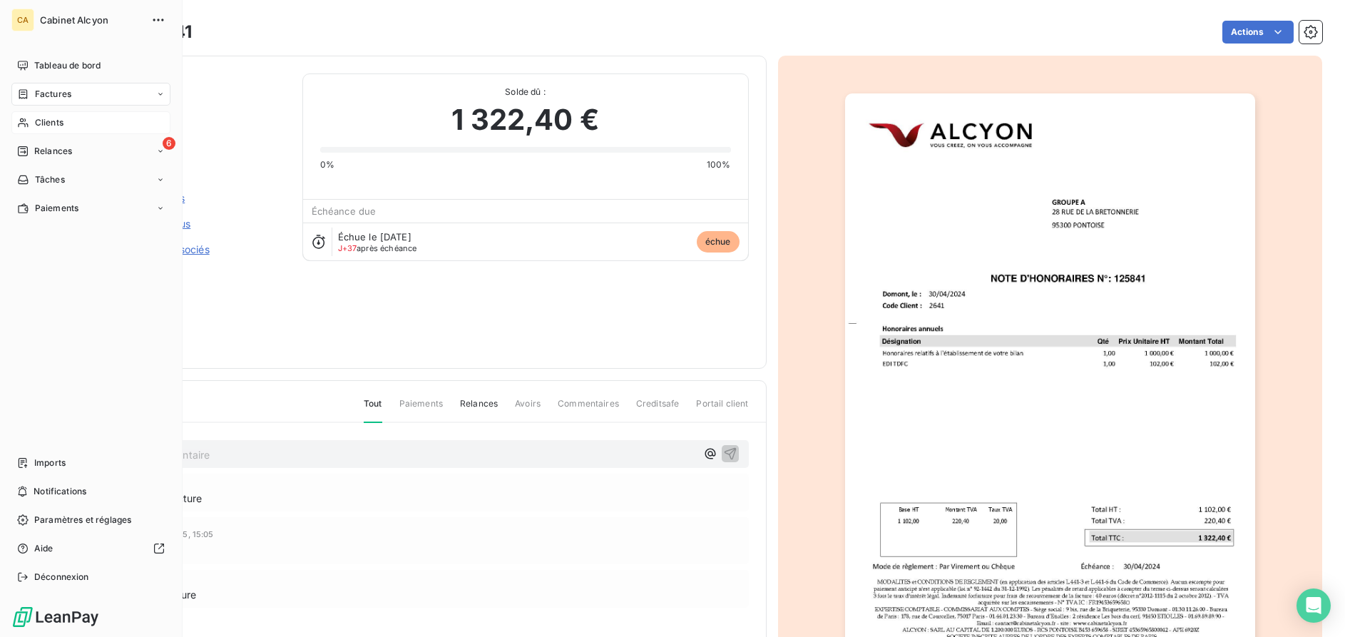
click at [43, 118] on span "Clients" at bounding box center [49, 122] width 29 height 13
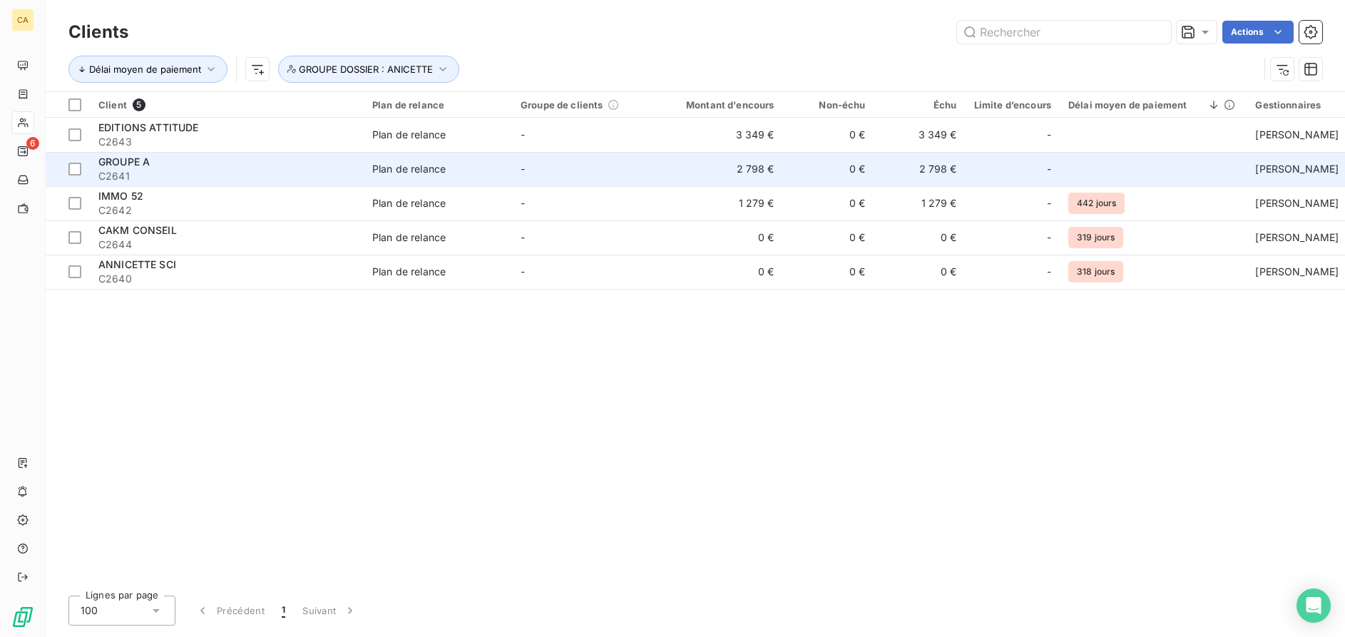
click at [222, 170] on span "C2641" at bounding box center [226, 176] width 257 height 14
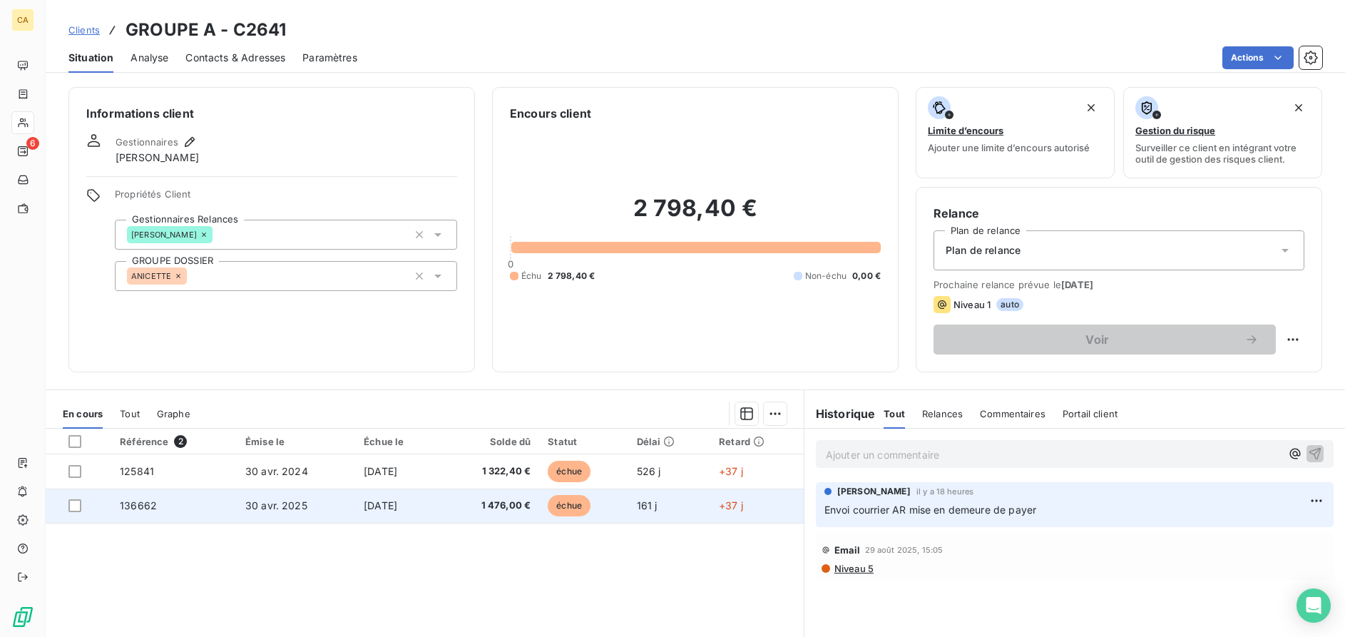
click at [169, 499] on td "136662" at bounding box center [173, 505] width 125 height 34
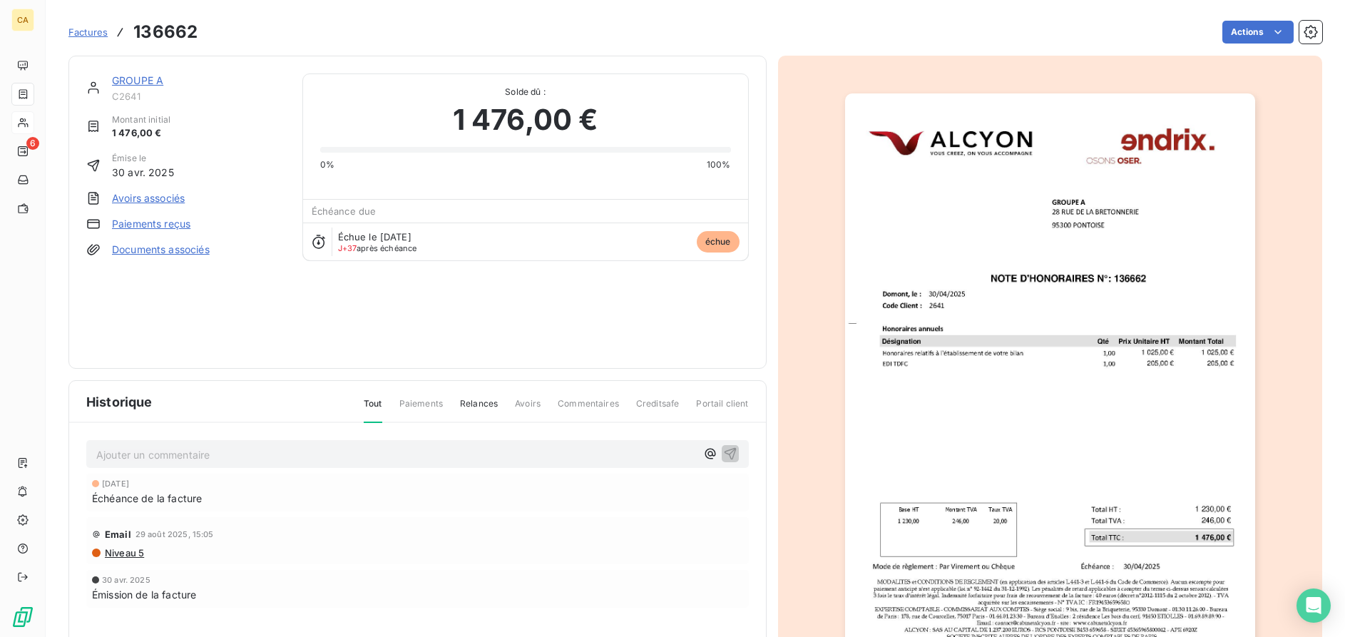
click at [1124, 346] on img "button" at bounding box center [1050, 383] width 410 height 580
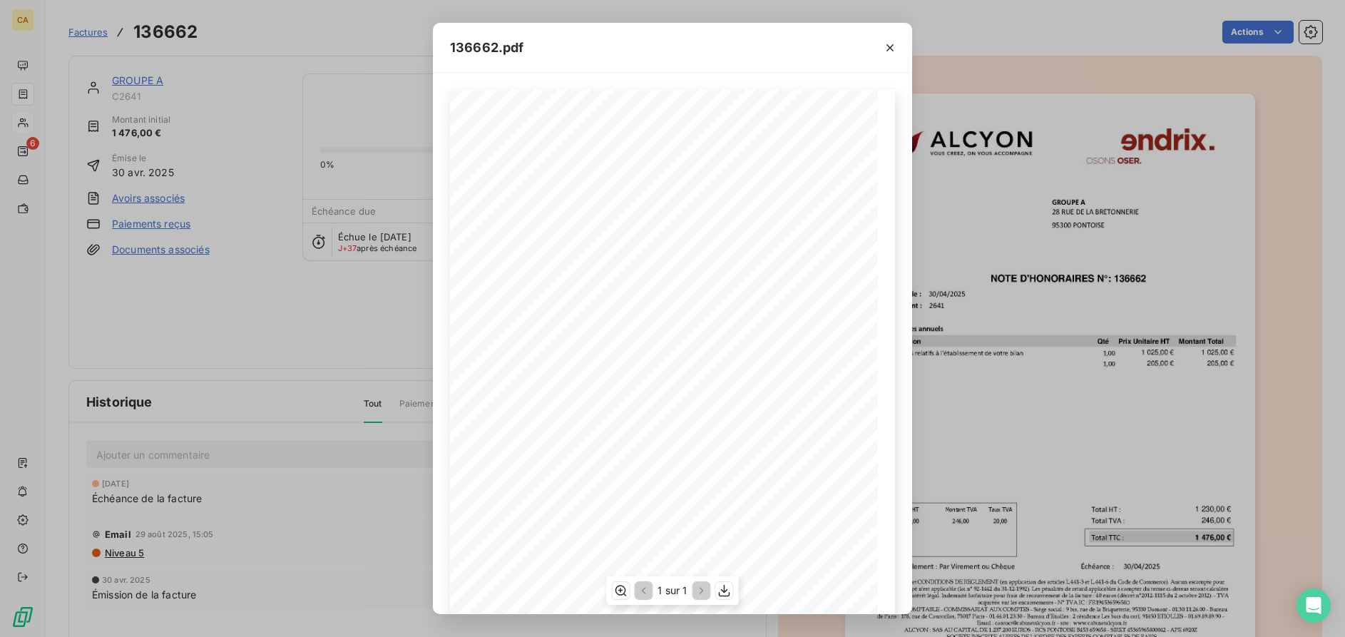
scroll to position [98, 0]
click at [725, 588] on icon "button" at bounding box center [724, 590] width 14 height 14
click at [895, 45] on icon "button" at bounding box center [890, 48] width 14 height 14
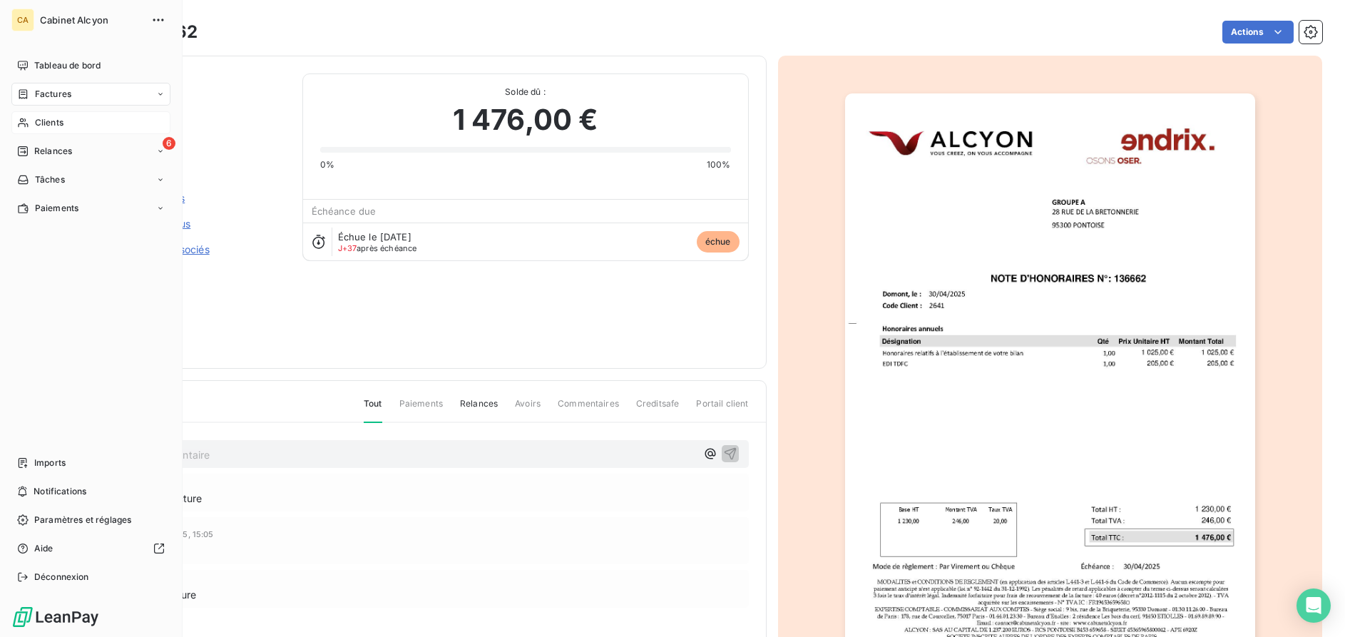
click at [50, 117] on span "Clients" at bounding box center [49, 122] width 29 height 13
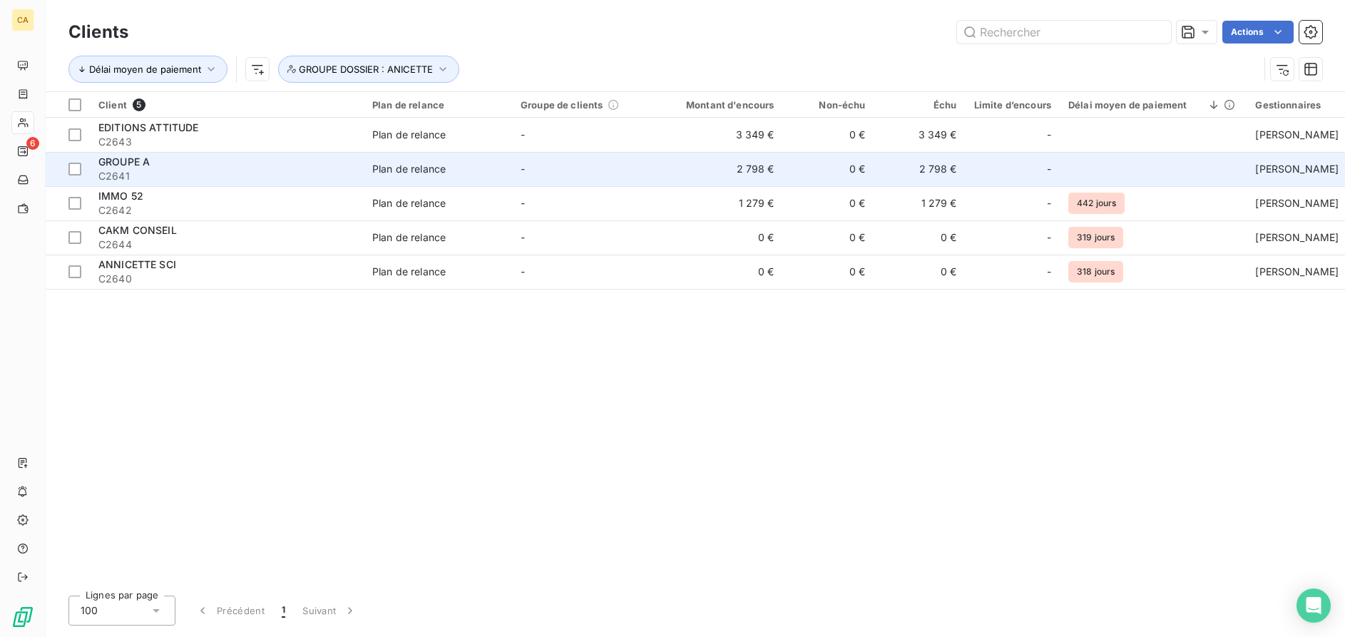
click at [151, 183] on span "C2641" at bounding box center [226, 176] width 257 height 14
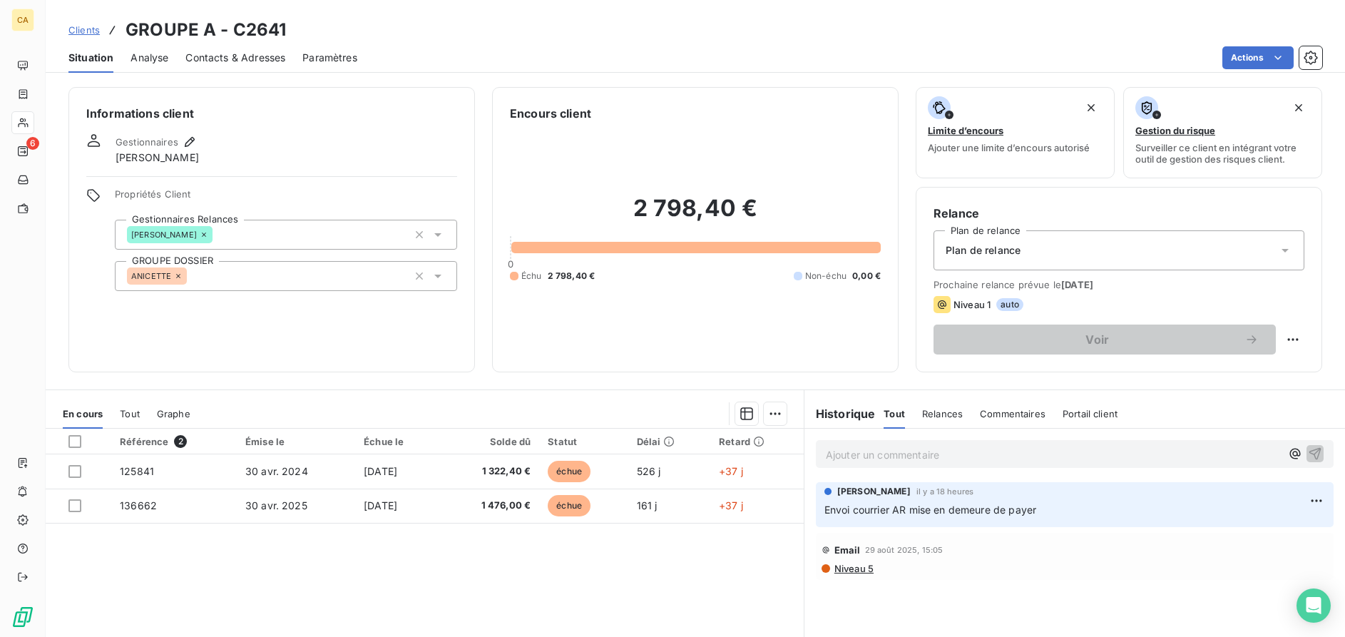
click at [86, 29] on span "Clients" at bounding box center [83, 29] width 31 height 11
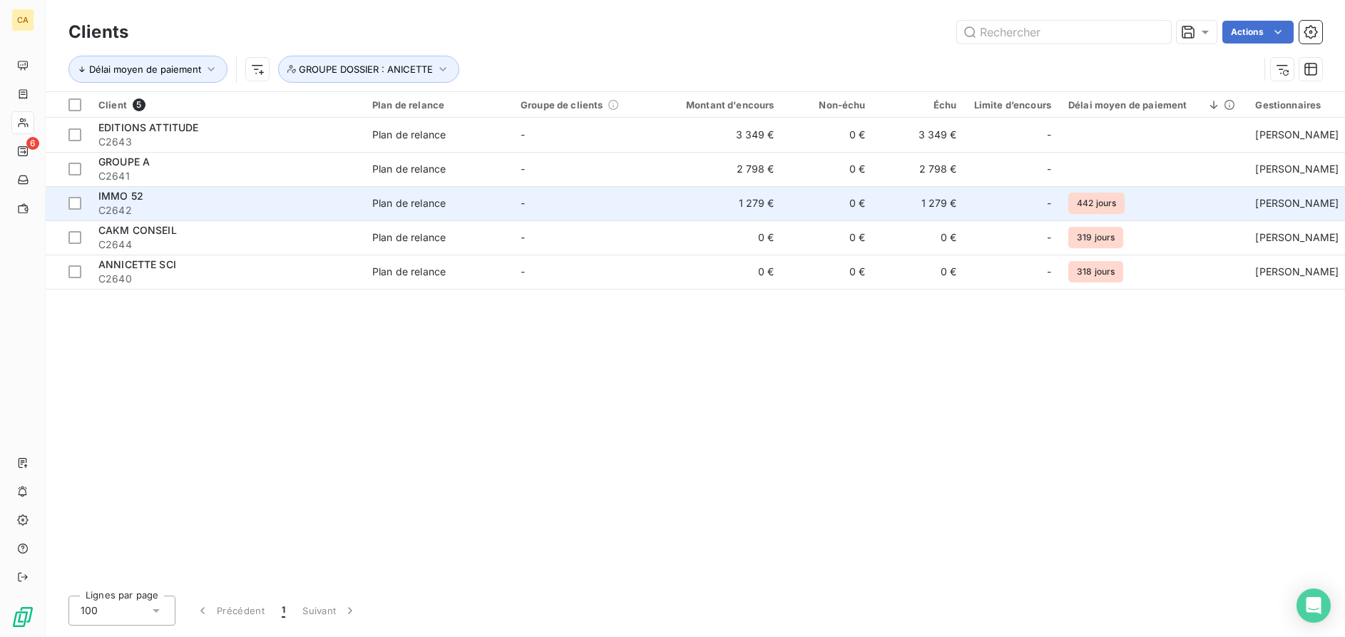
click at [170, 196] on div "IMMO 52" at bounding box center [226, 196] width 257 height 14
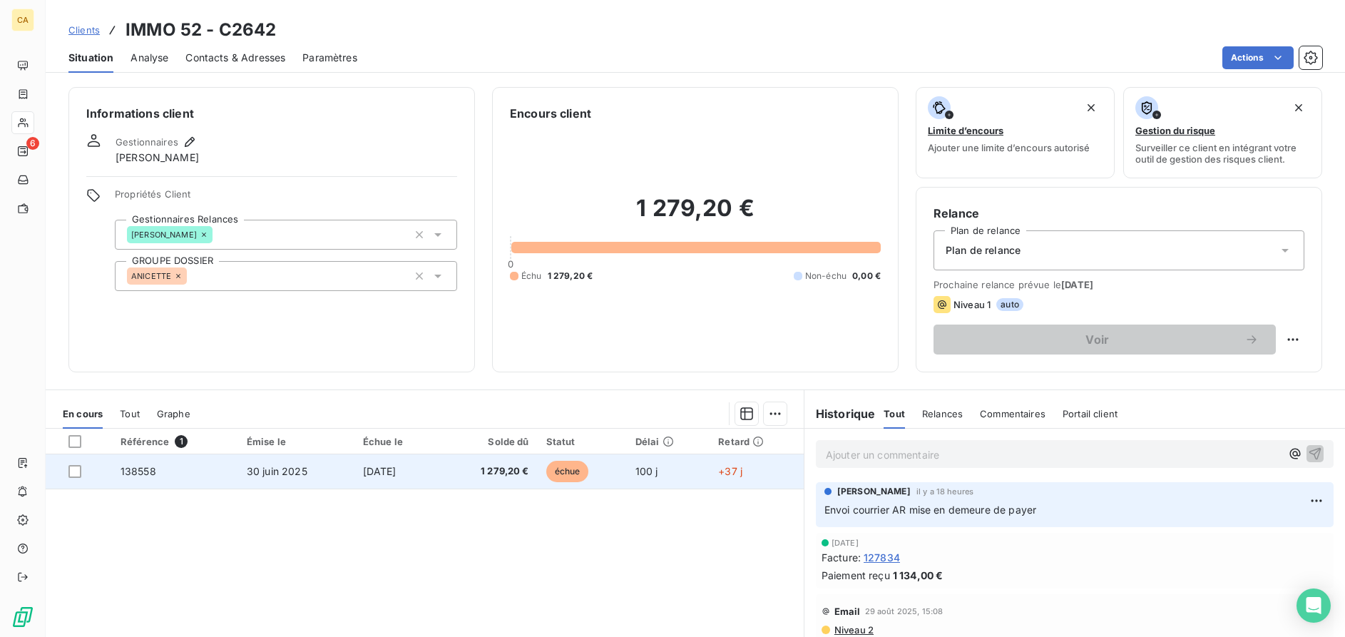
click at [300, 474] on td "30 juin 2025" at bounding box center [296, 471] width 116 height 34
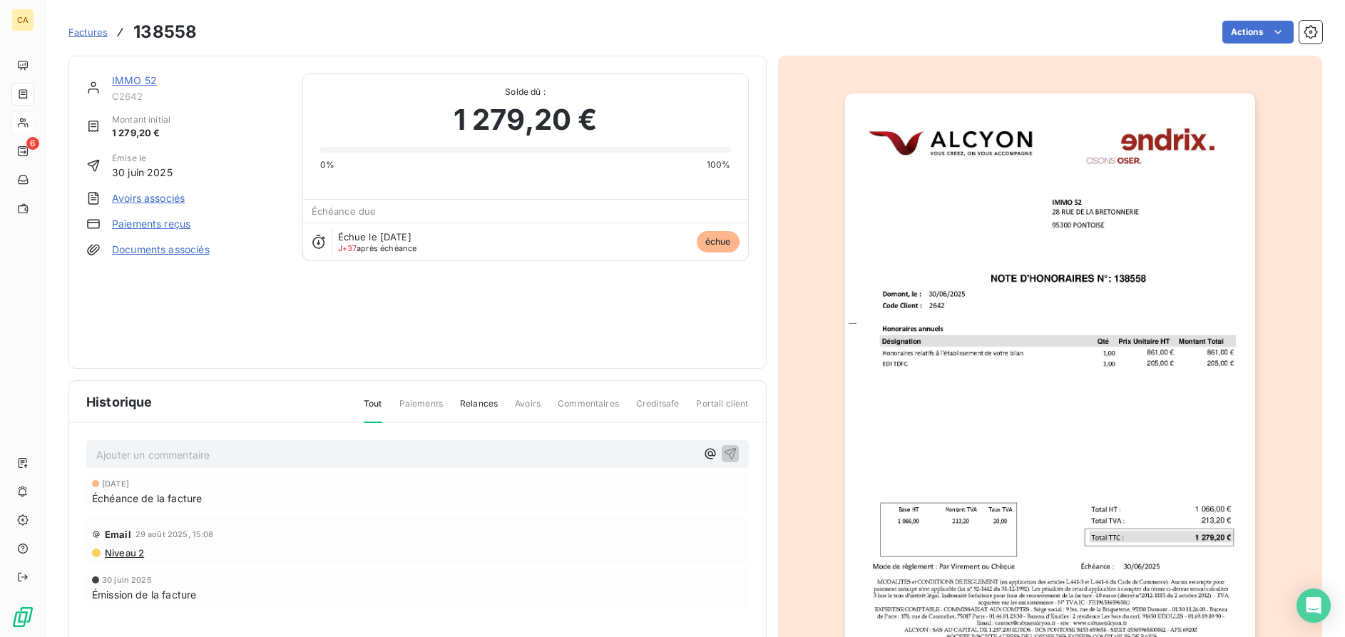
scroll to position [98, 0]
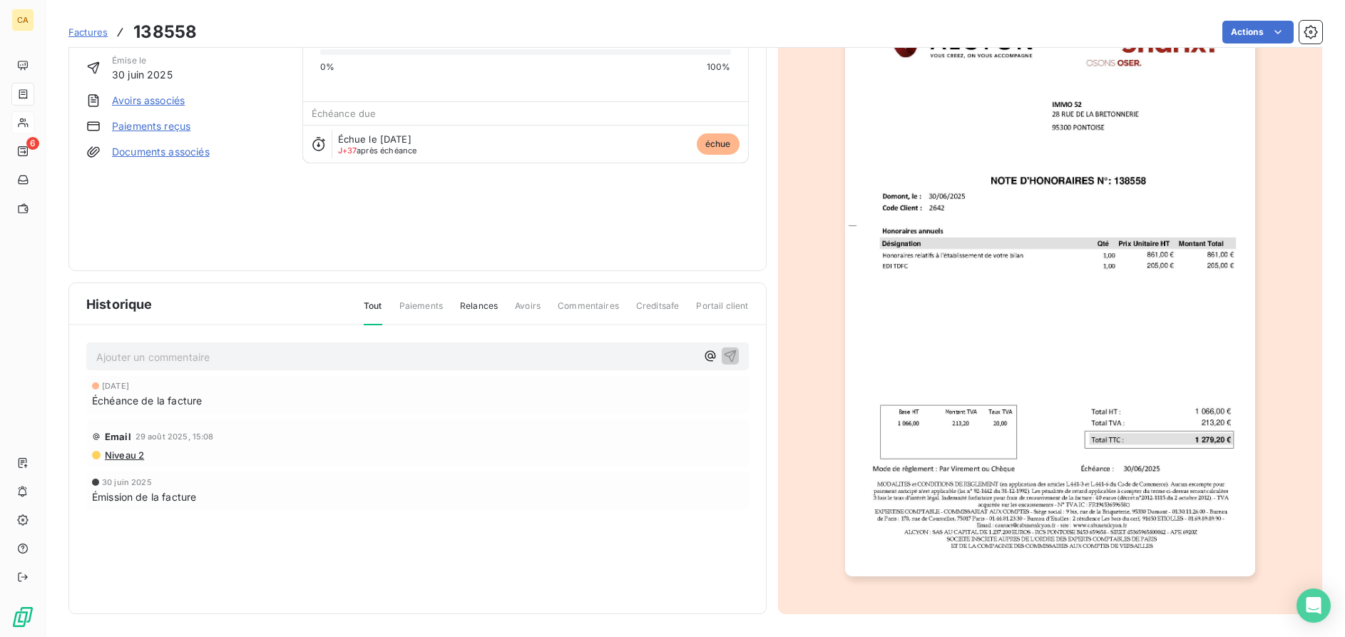
click at [1068, 302] on img "button" at bounding box center [1050, 286] width 410 height 580
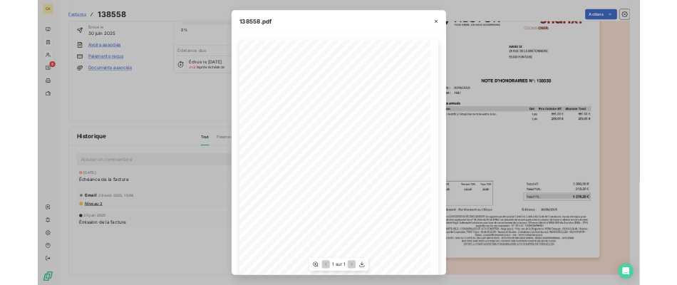
scroll to position [98, 0]
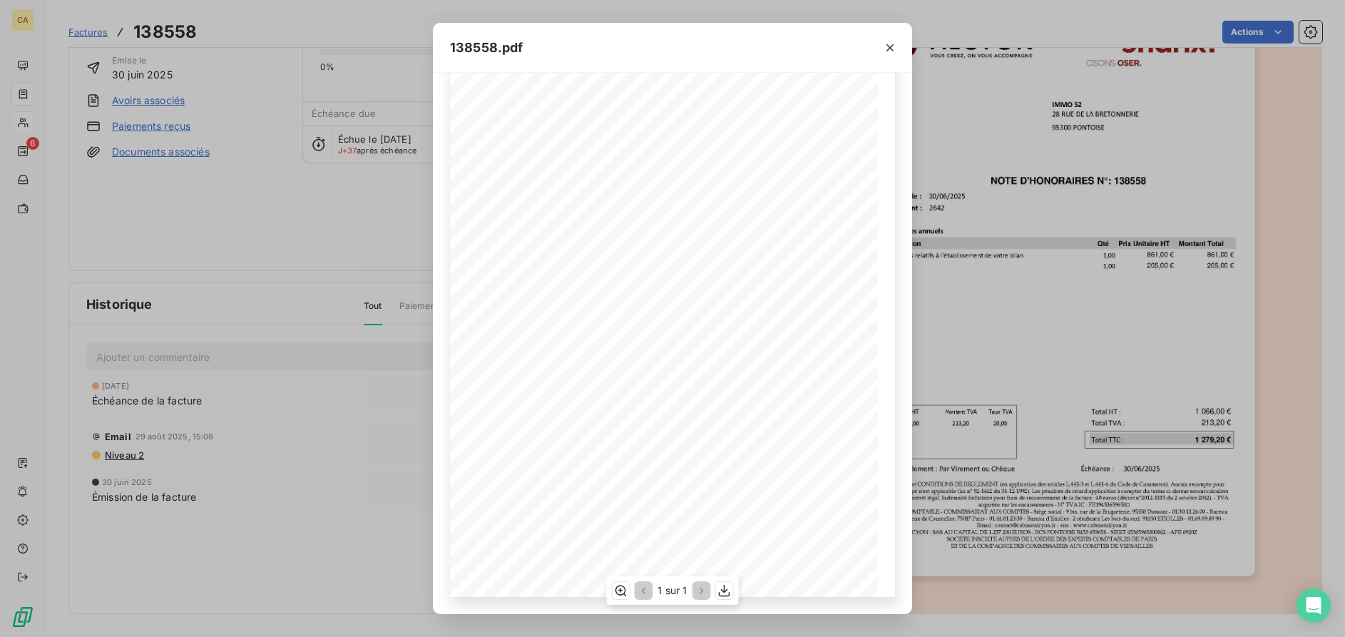
click at [715, 598] on div "1 sur 1" at bounding box center [672, 590] width 132 height 29
click at [724, 590] on icon "button" at bounding box center [724, 591] width 11 height 12
click at [888, 45] on icon "button" at bounding box center [889, 47] width 7 height 7
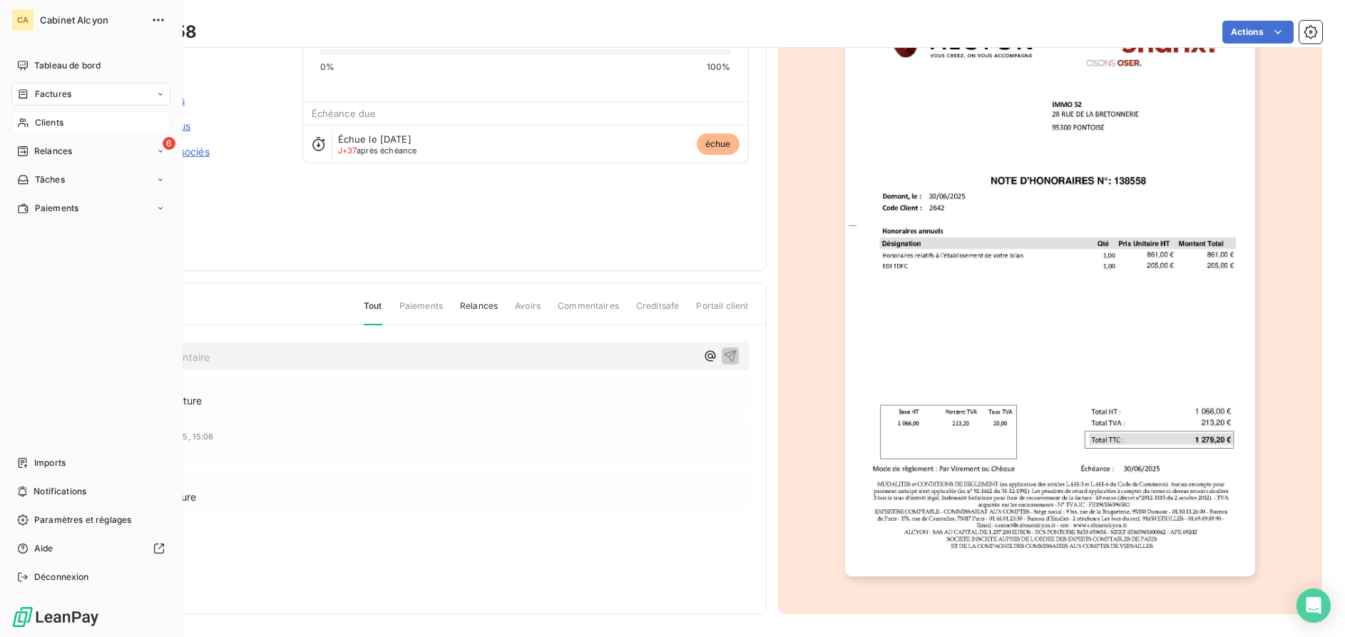
click at [53, 125] on span "Clients" at bounding box center [49, 122] width 29 height 13
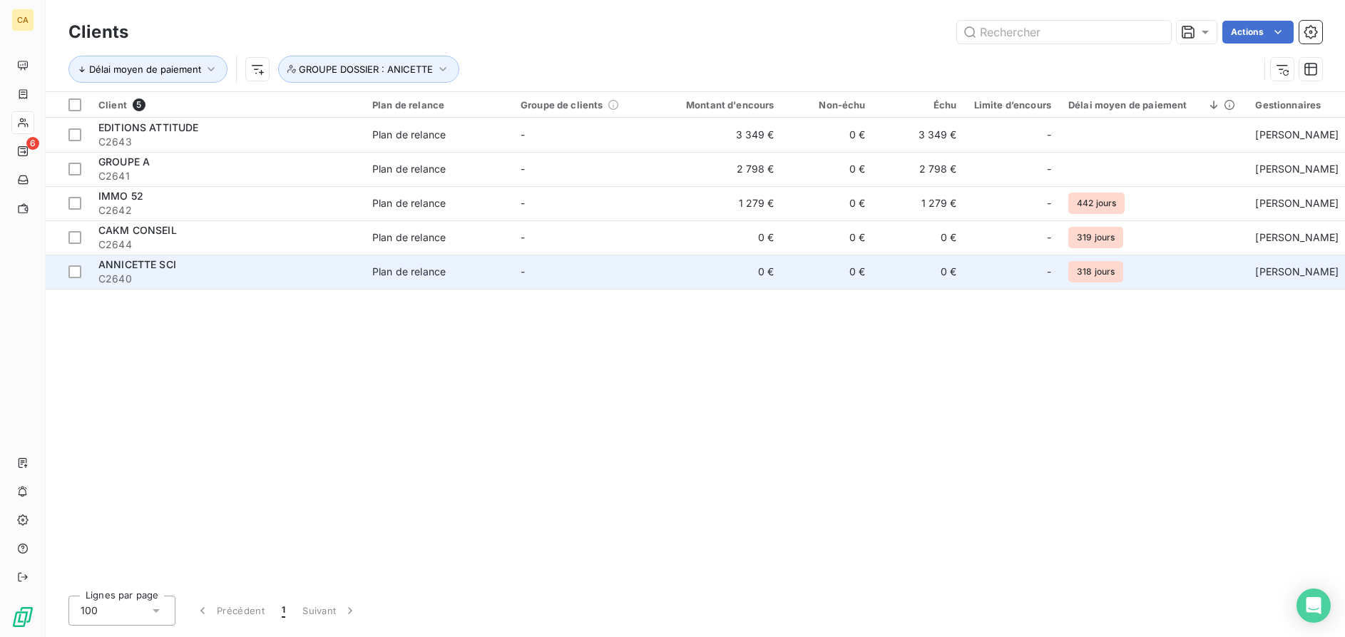
click at [169, 267] on span "ANNICETTE SCI" at bounding box center [137, 264] width 78 height 12
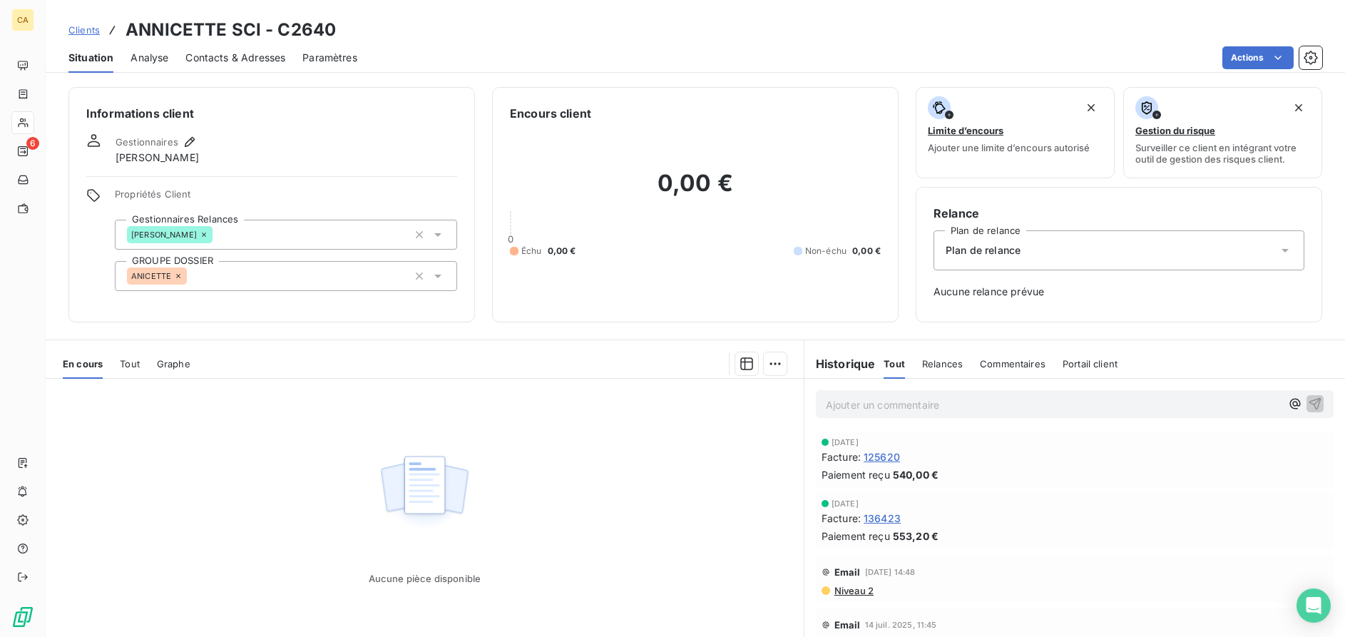
click at [132, 366] on span "Tout" at bounding box center [130, 363] width 20 height 11
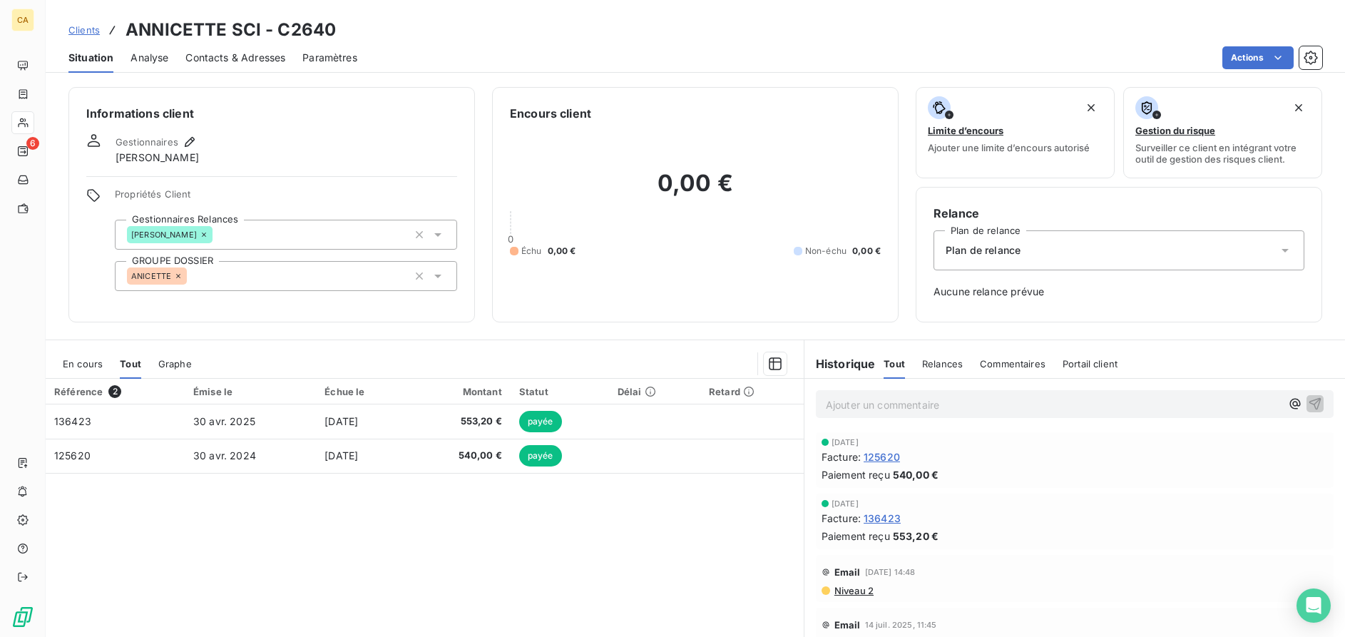
click at [86, 24] on span "Clients" at bounding box center [83, 29] width 31 height 11
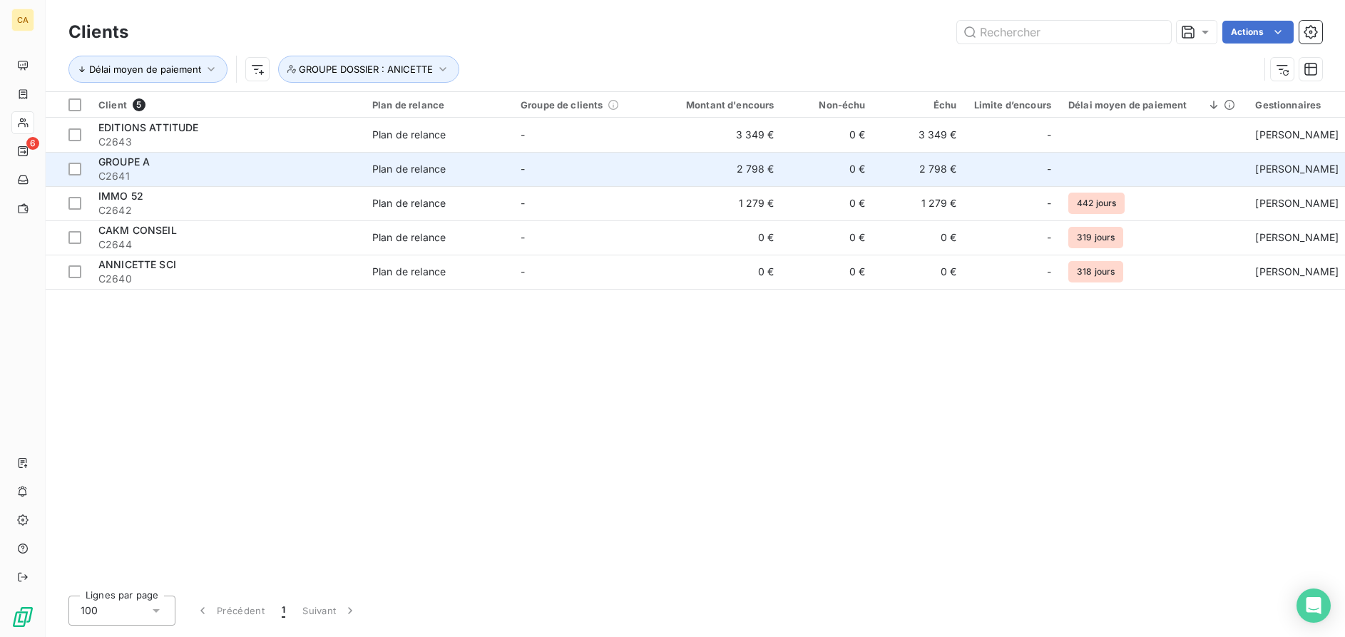
click at [141, 163] on span "GROUPE A" at bounding box center [123, 161] width 51 height 12
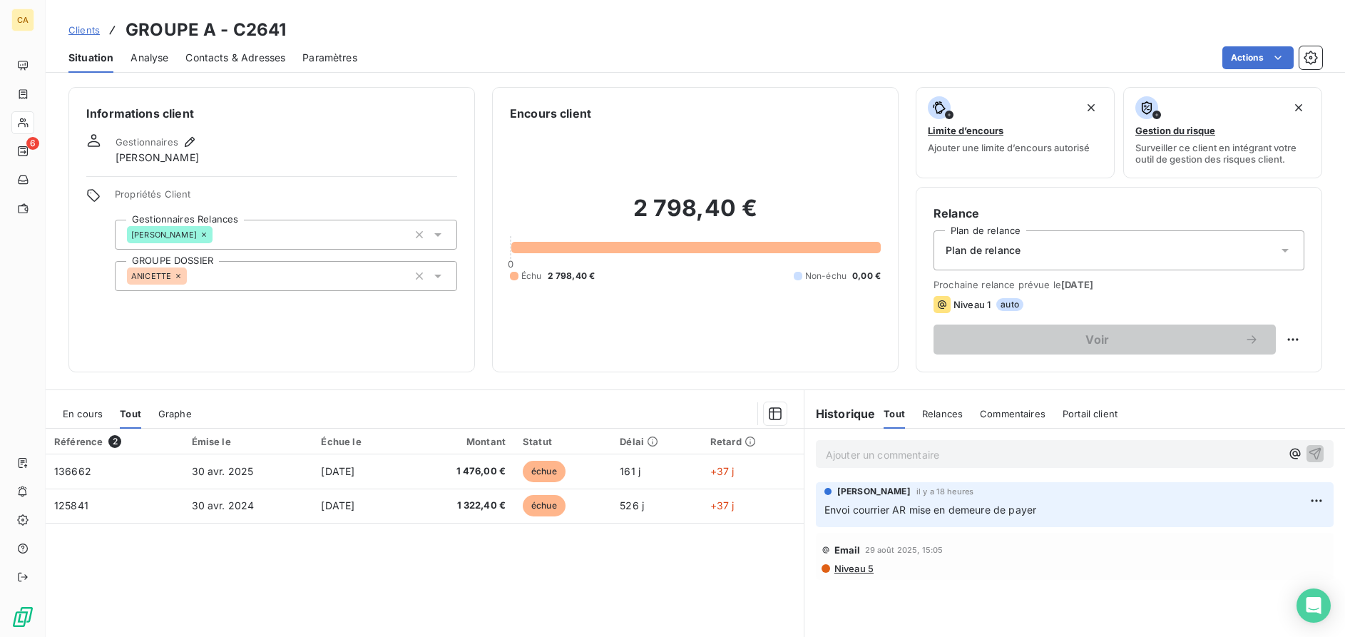
click at [88, 29] on span "Clients" at bounding box center [83, 29] width 31 height 11
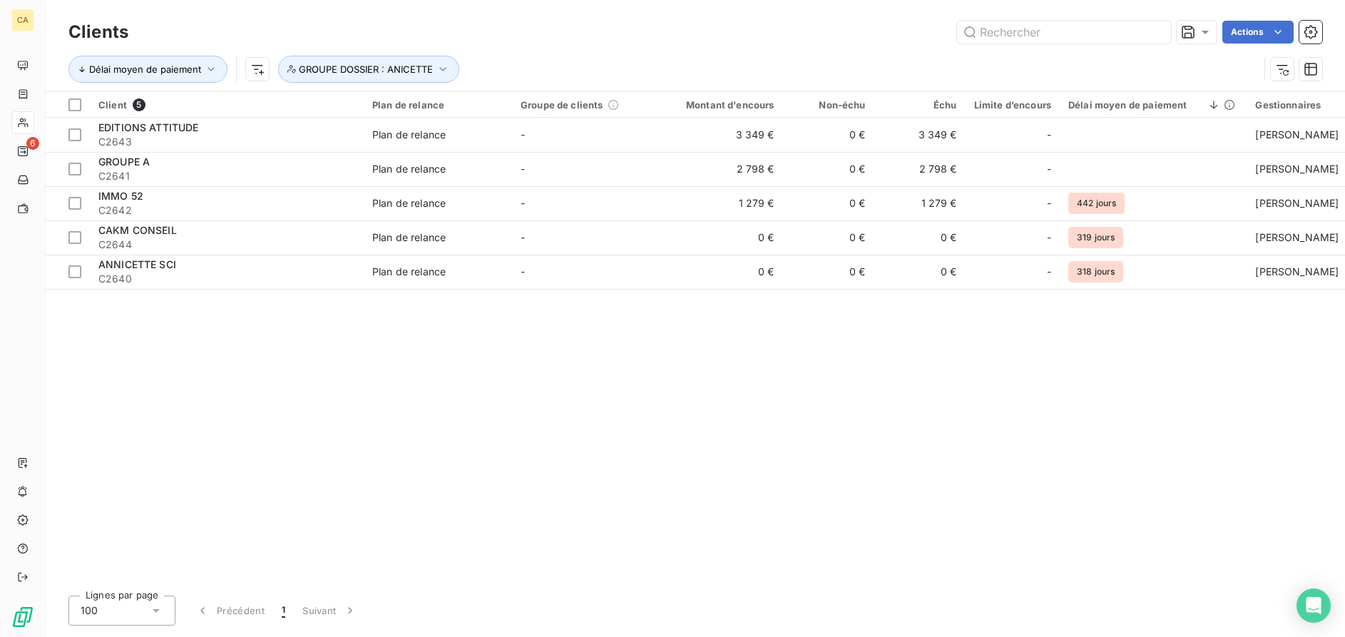
click at [88, 29] on h3 "Clients" at bounding box center [98, 32] width 60 height 26
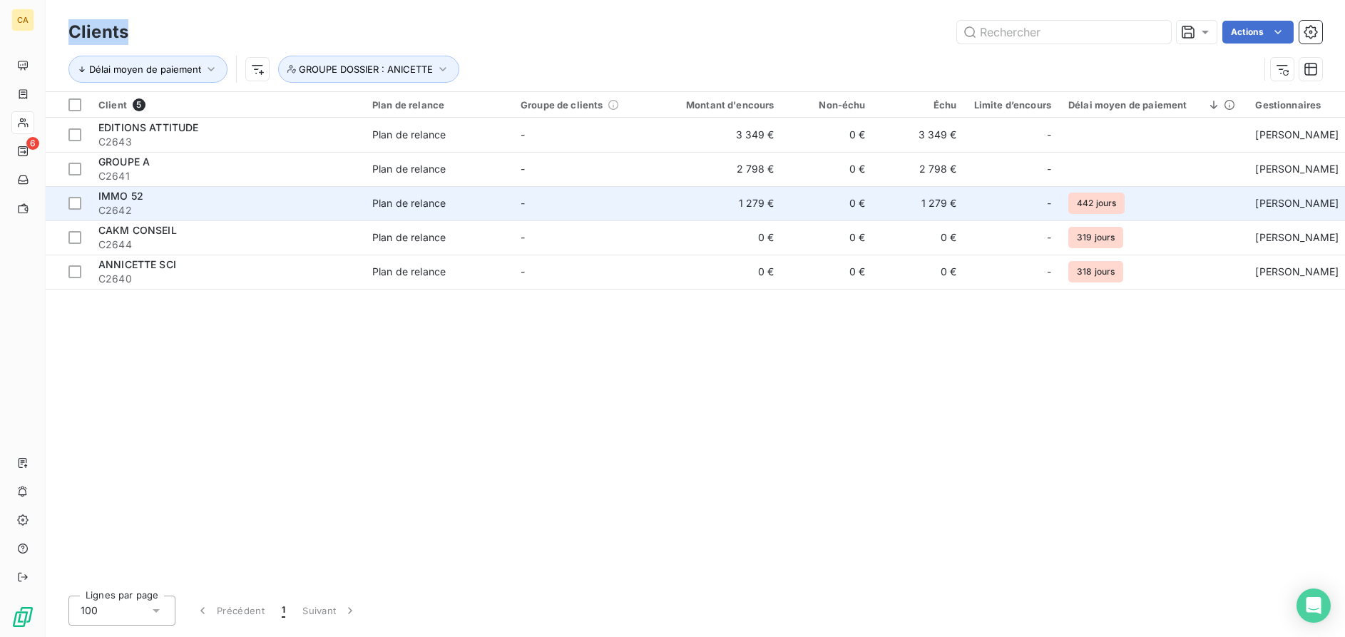
click at [129, 198] on span "IMMO 52" at bounding box center [120, 196] width 45 height 12
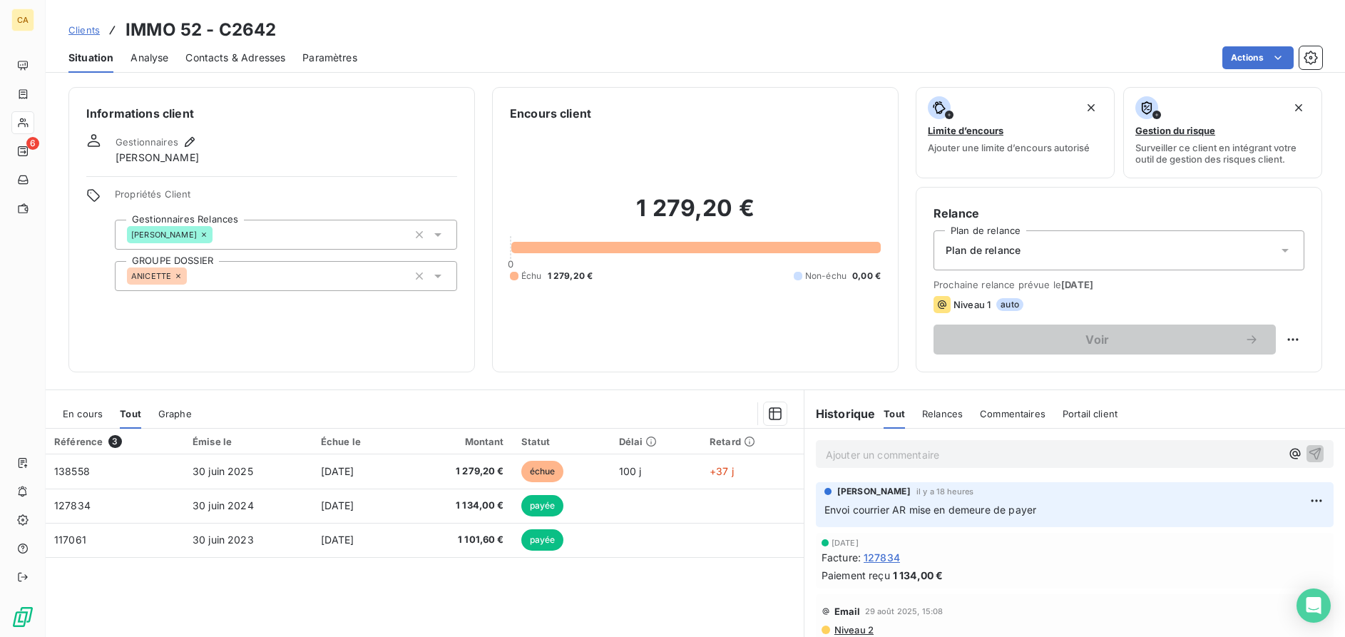
click at [93, 29] on span "Clients" at bounding box center [83, 29] width 31 height 11
